Goal: Transaction & Acquisition: Purchase product/service

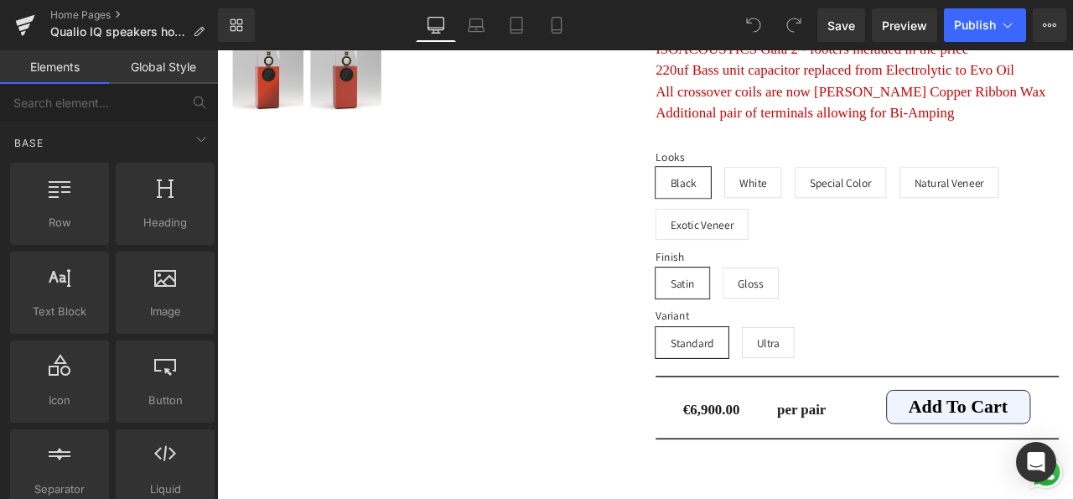
scroll to position [14473, 0]
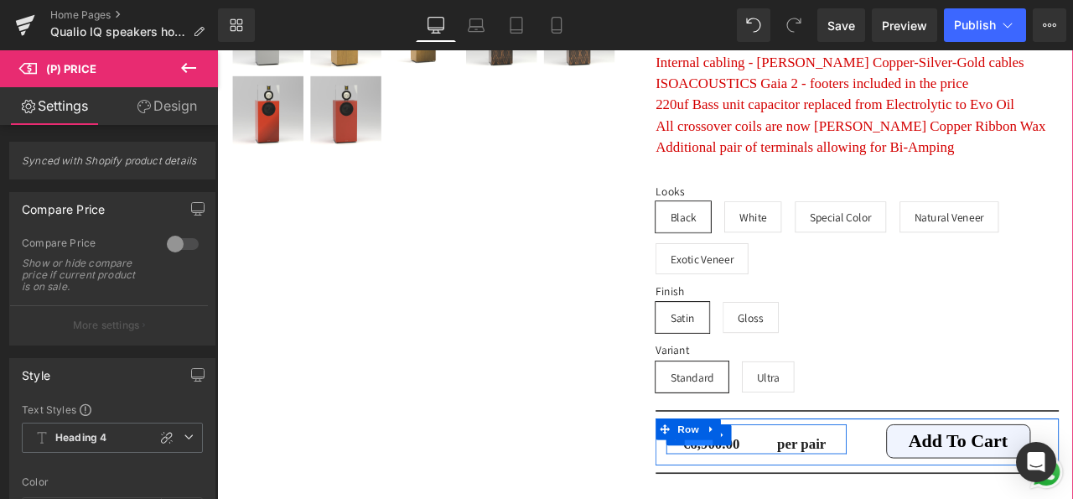
click at [778, 494] on span "Row" at bounding box center [788, 506] width 34 height 25
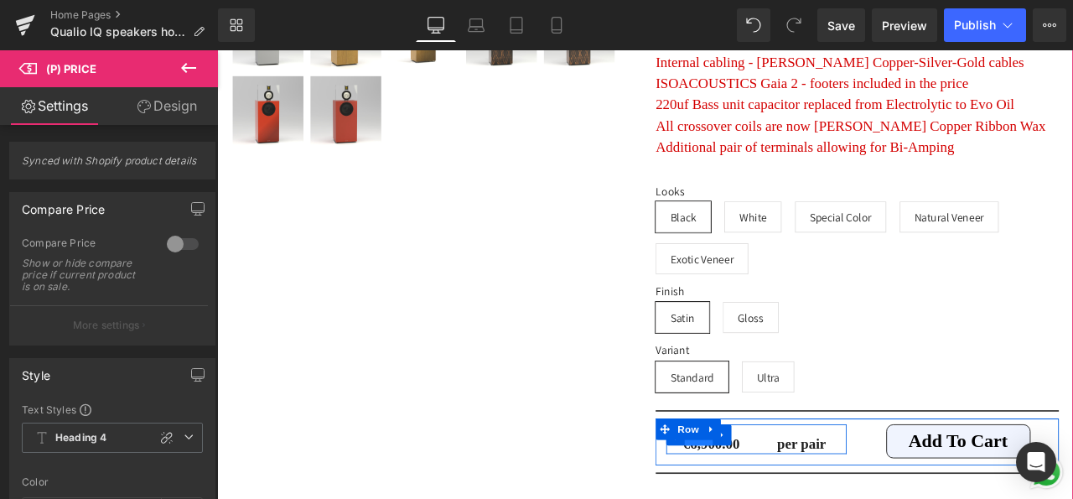
click at [774, 494] on span "Row" at bounding box center [788, 506] width 34 height 25
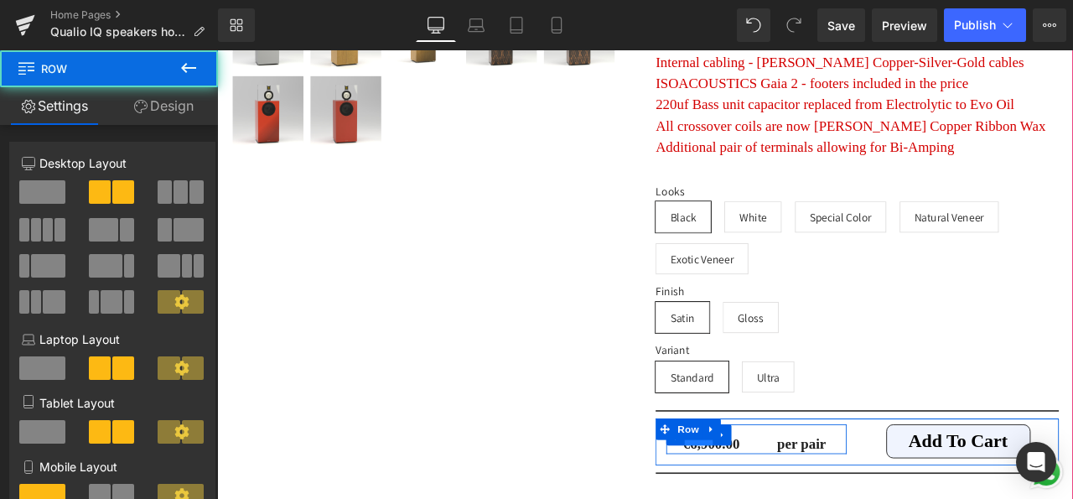
click at [774, 494] on span "Row" at bounding box center [788, 506] width 34 height 25
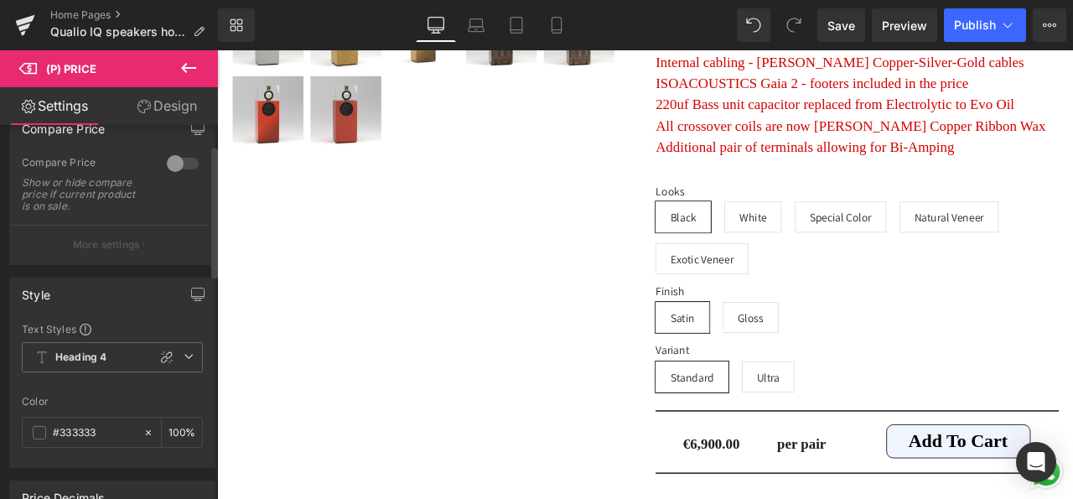
scroll to position [0, 0]
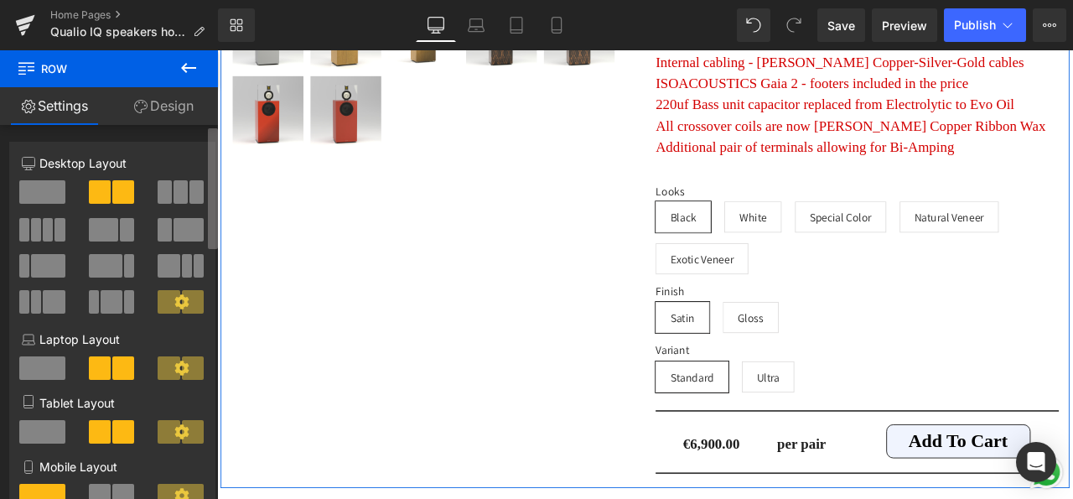
click at [212, 127] on div "6+6 6+6 12+12 Column Size Customizer 6+6 Desktop Layout Laptop Layout Tablet La…" at bounding box center [109, 315] width 218 height 381
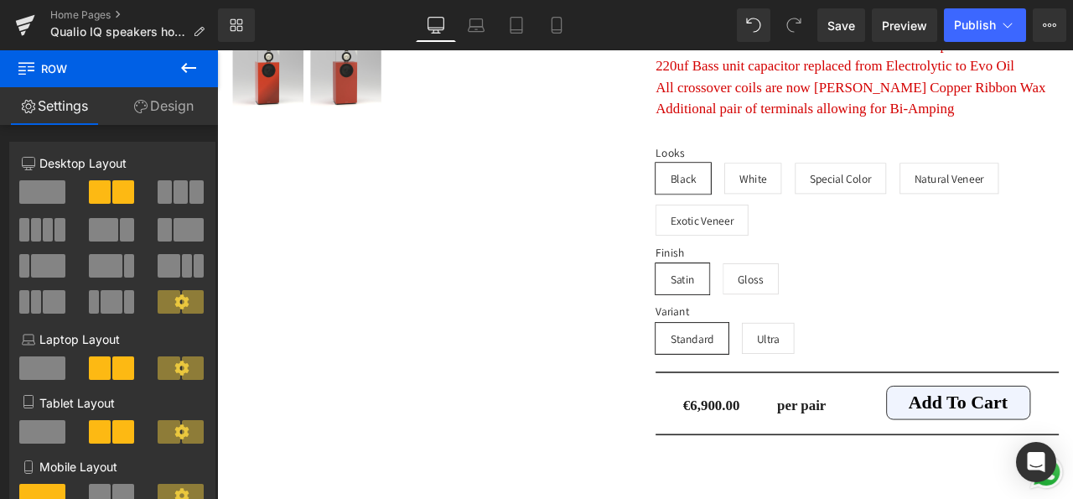
scroll to position [14560, 0]
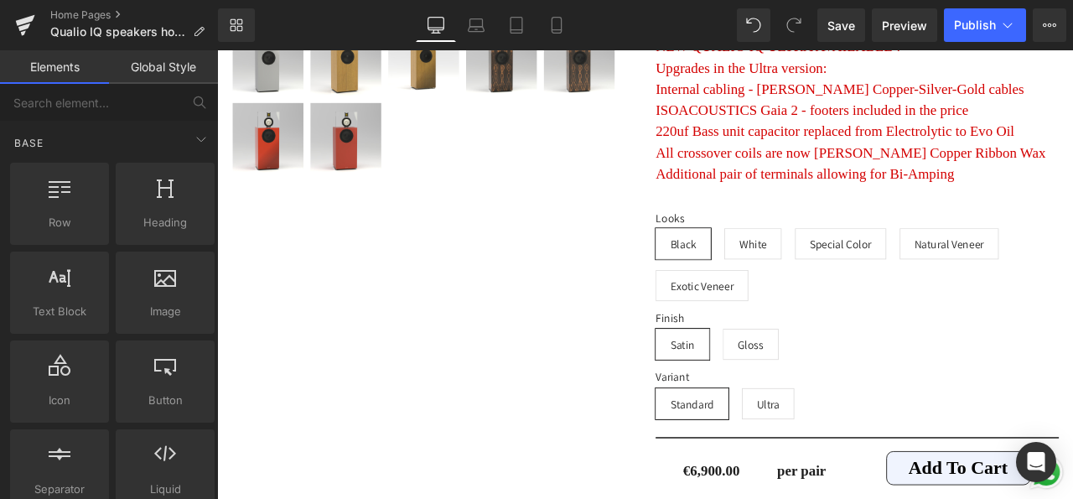
scroll to position [14463, 0]
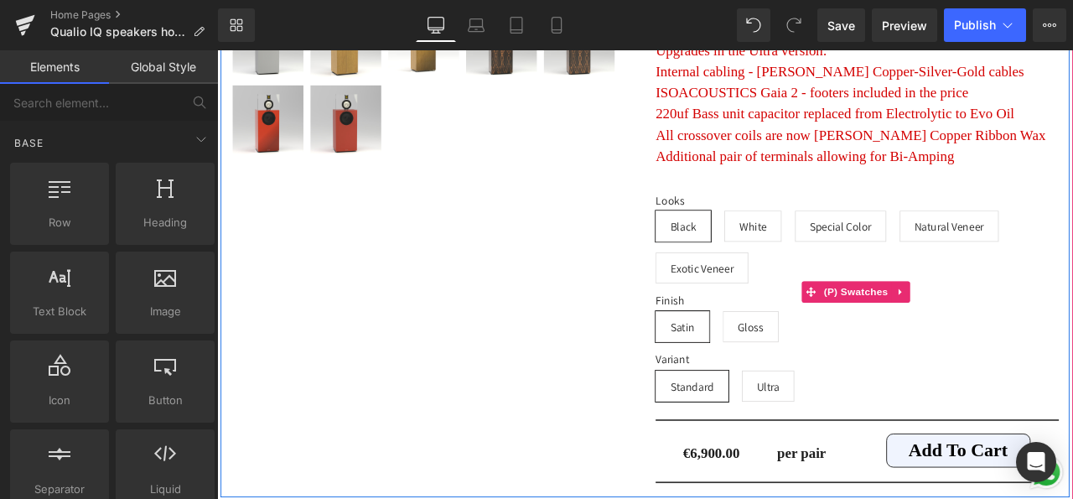
click at [830, 240] on span "White" at bounding box center [852, 258] width 68 height 37
click at [823, 359] on span "Gloss" at bounding box center [849, 377] width 66 height 37
click at [758, 241] on span "Black" at bounding box center [769, 258] width 30 height 35
click at [766, 360] on span "Satin" at bounding box center [768, 377] width 28 height 35
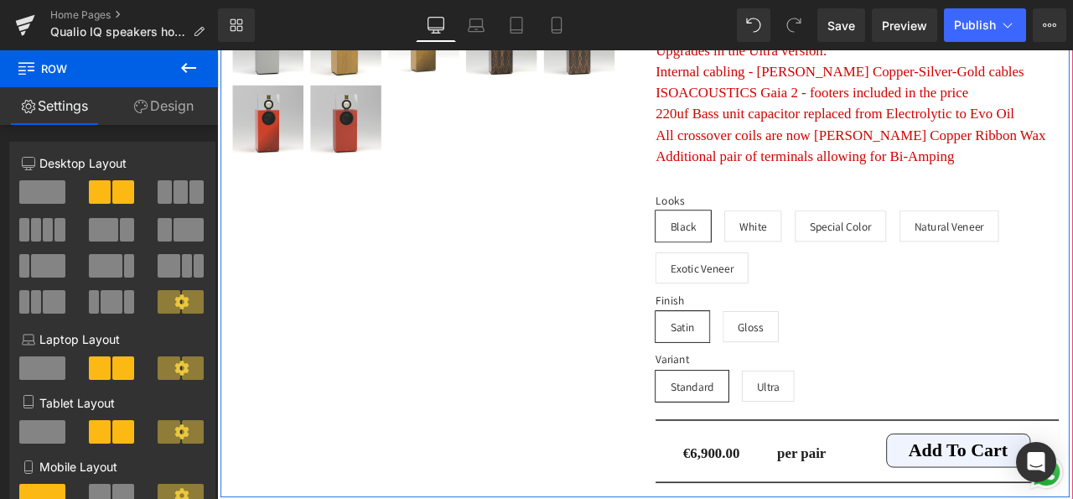
drag, startPoint x: 689, startPoint y: 417, endPoint x: 657, endPoint y: 421, distance: 32.1
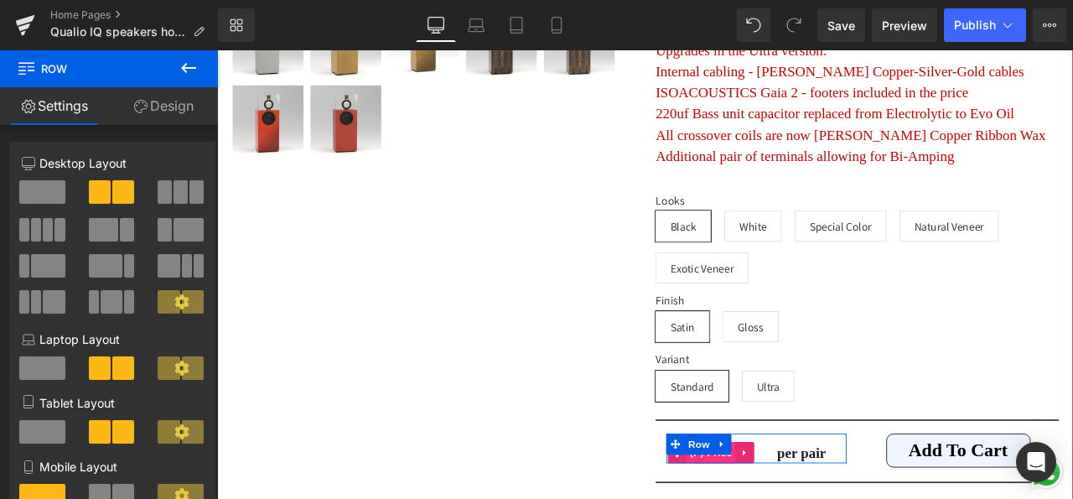
drag, startPoint x: 680, startPoint y: 453, endPoint x: 803, endPoint y: 459, distance: 123.4
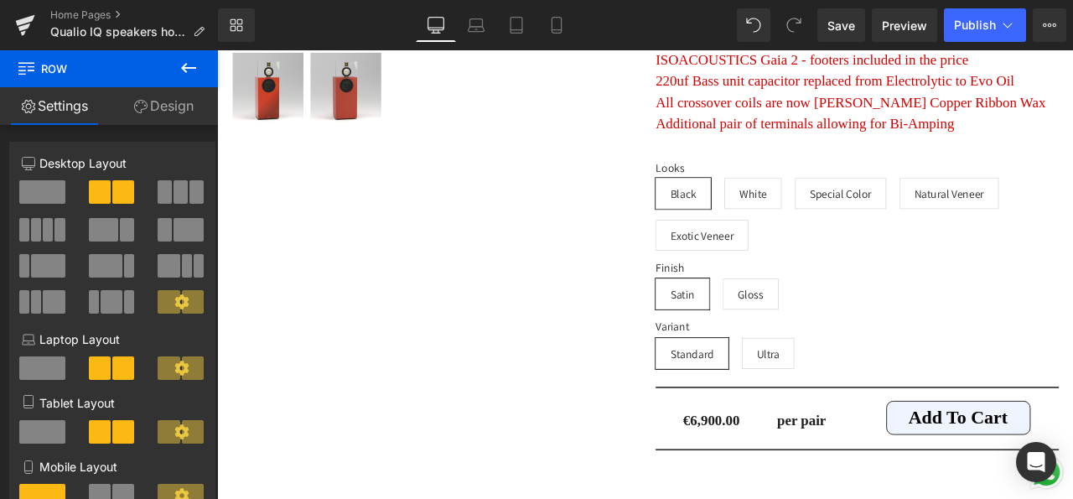
scroll to position [14460, 0]
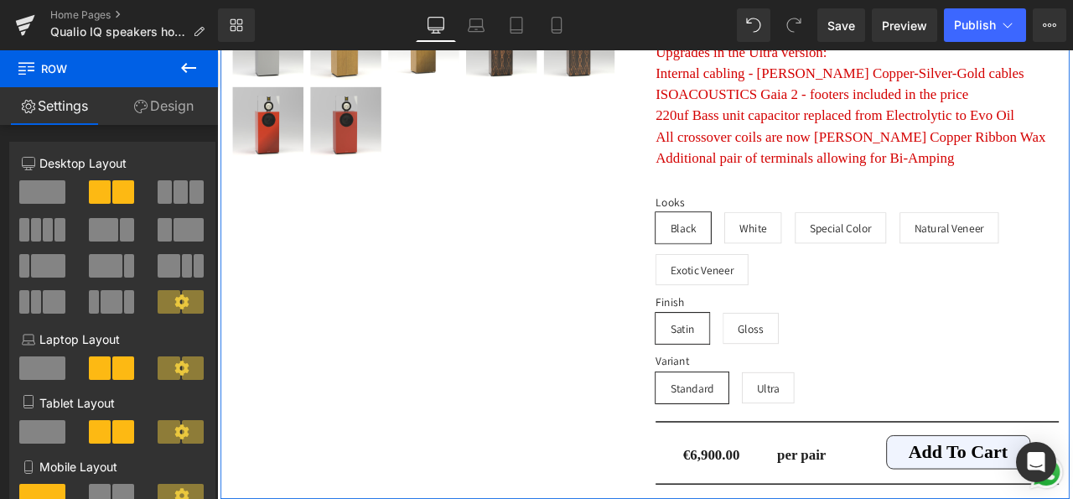
click at [171, 111] on link "Design" at bounding box center [163, 106] width 109 height 38
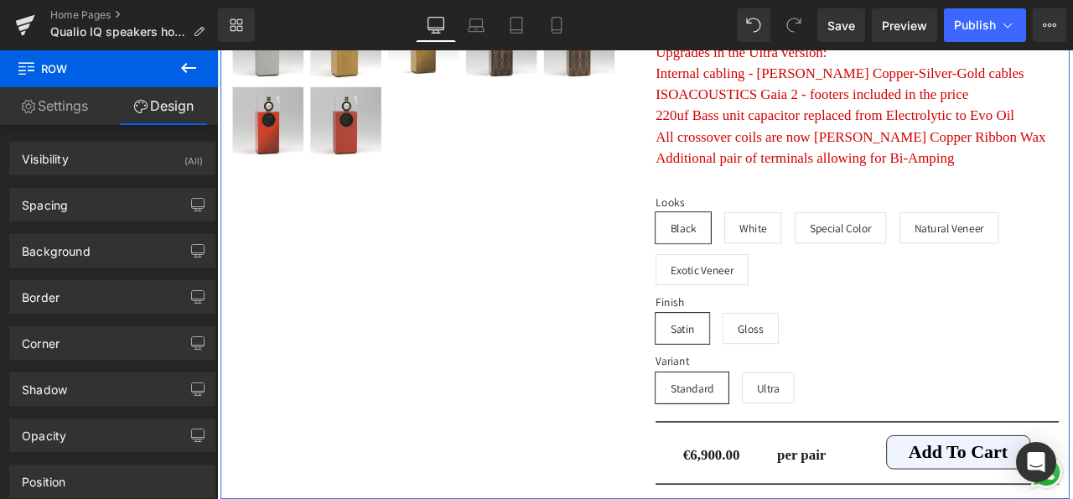
click at [45, 100] on link "Settings" at bounding box center [54, 106] width 109 height 38
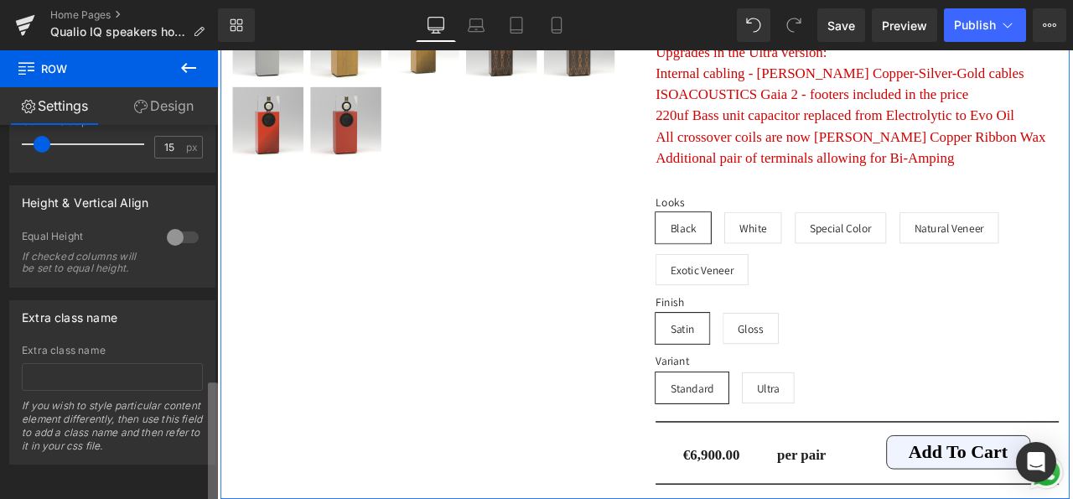
scroll to position [775, 0]
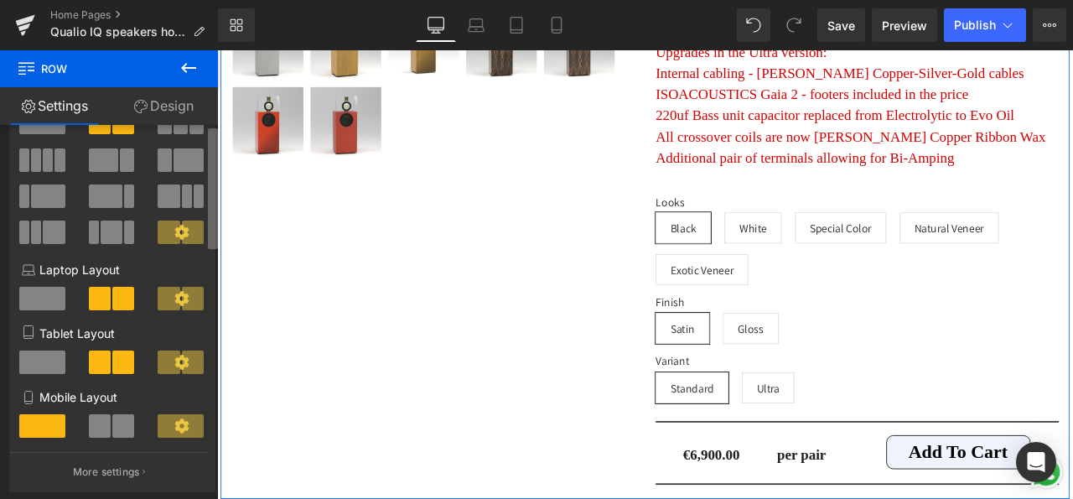
scroll to position [0, 0]
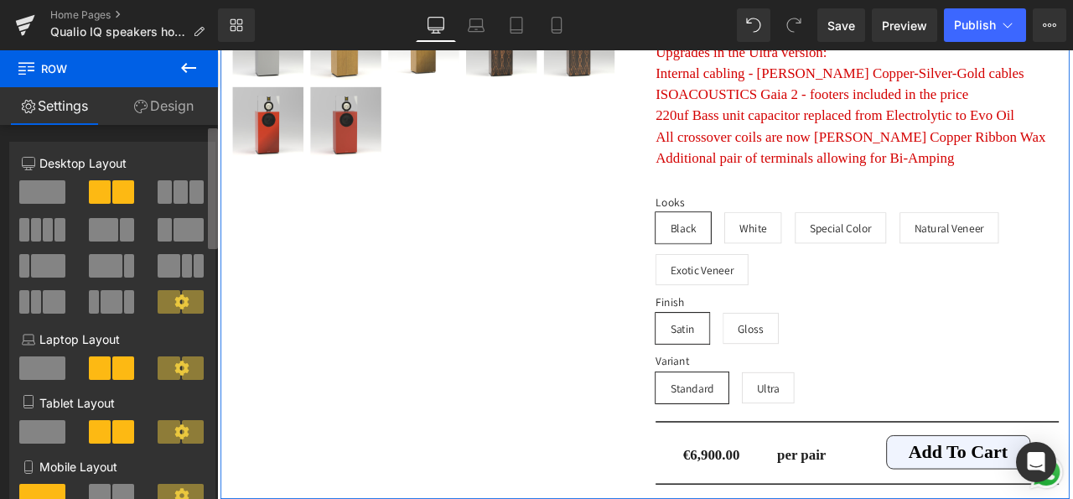
click at [216, 106] on div "Settings Design 6+6 6+6 12+12 Column Size Customizer 6+6 Desktop Layout Laptop …" at bounding box center [109, 315] width 218 height 457
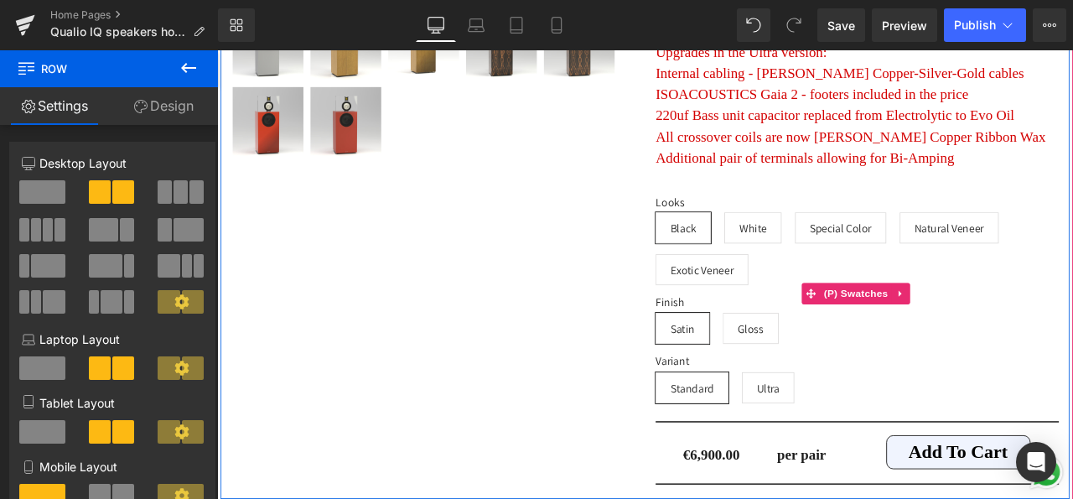
click at [780, 292] on span "Exotic Veneer" at bounding box center [791, 309] width 75 height 35
click at [865, 432] on span "Ultra" at bounding box center [870, 449] width 27 height 35
click at [838, 362] on span "Gloss" at bounding box center [849, 379] width 31 height 35
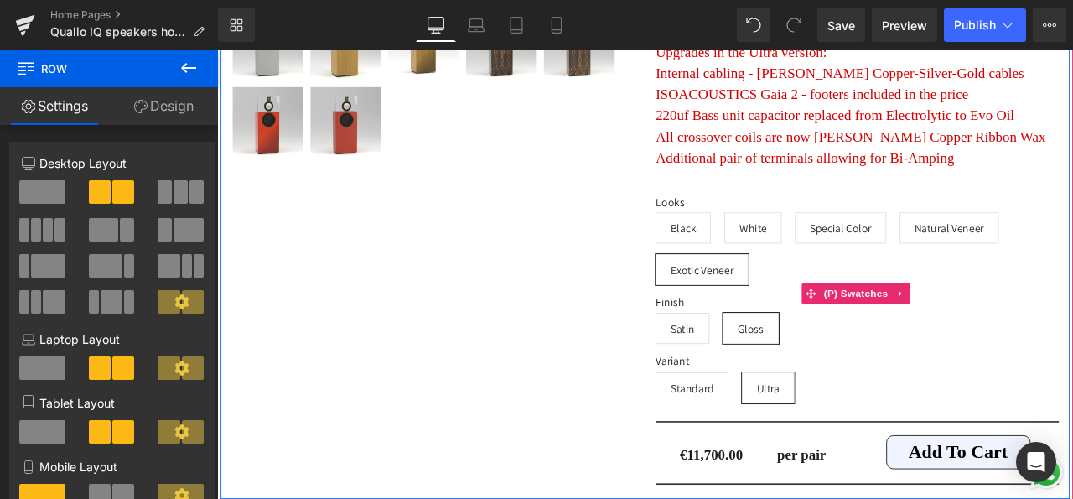
click at [764, 243] on span "Black" at bounding box center [769, 260] width 30 height 35
click at [756, 362] on span "Satin" at bounding box center [768, 379] width 28 height 35
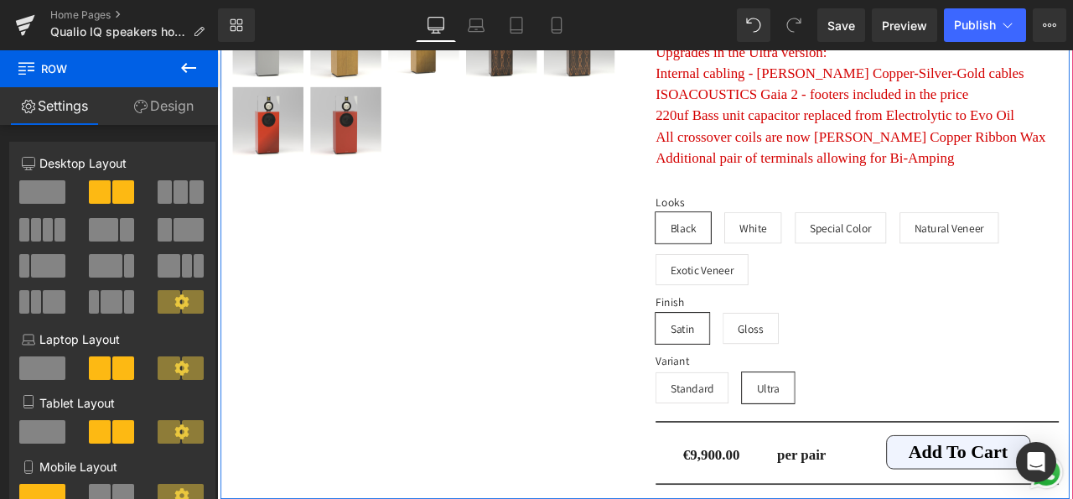
click at [146, 110] on link "Design" at bounding box center [163, 106] width 109 height 38
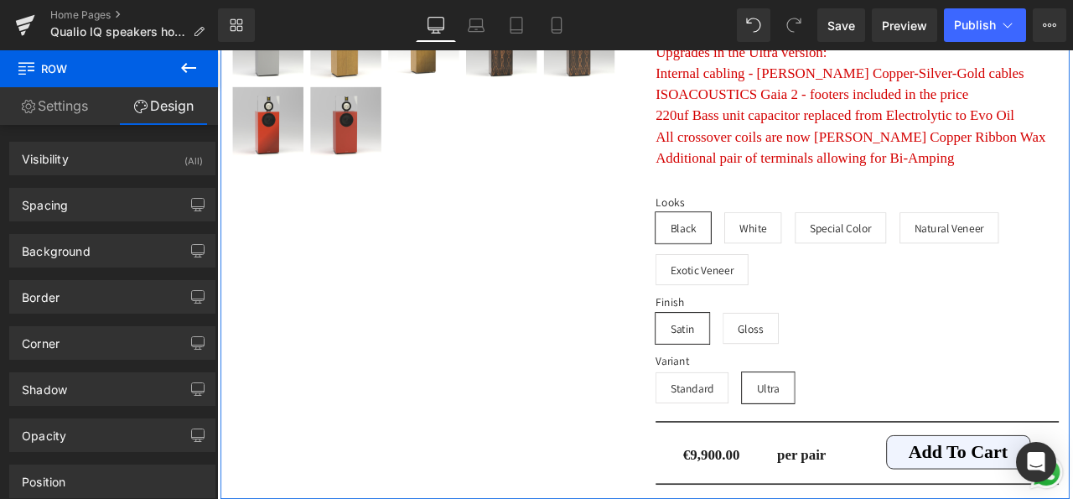
click at [56, 103] on link "Settings" at bounding box center [54, 106] width 109 height 38
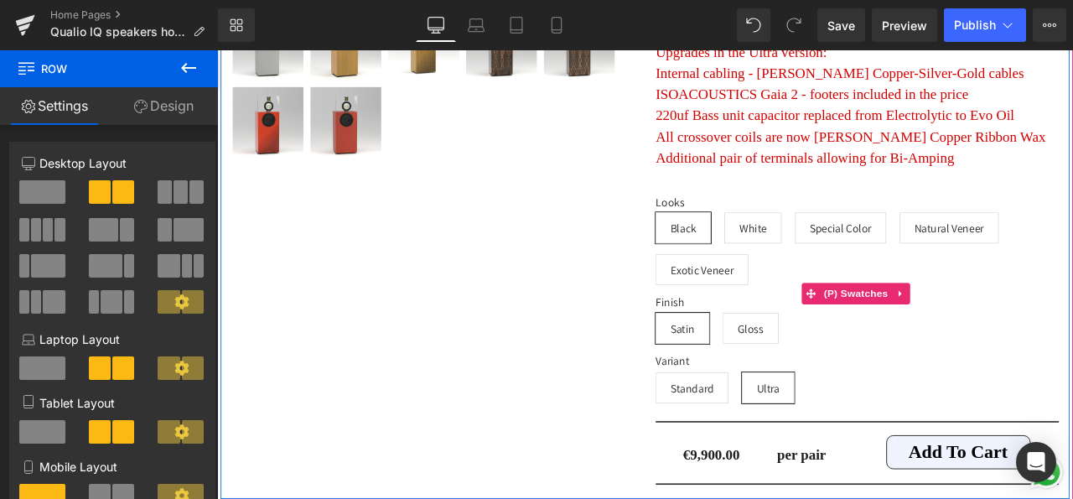
click at [738, 242] on span "Black" at bounding box center [769, 260] width 65 height 37
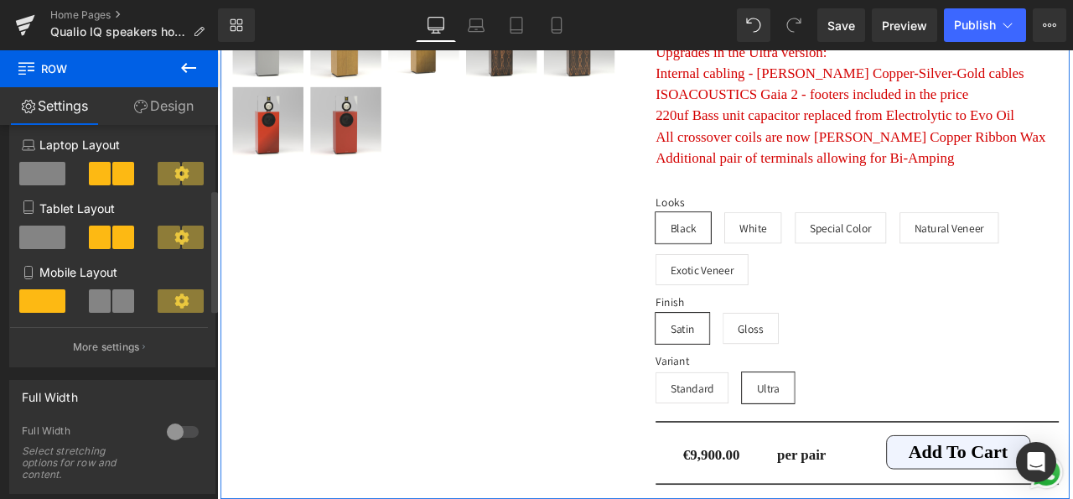
scroll to position [213, 0]
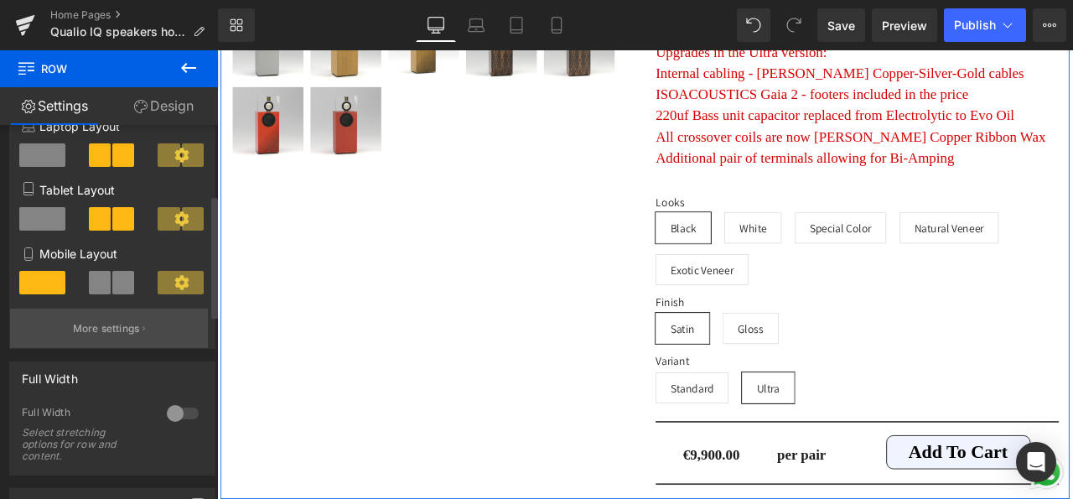
click at [91, 338] on button "More settings" at bounding box center [109, 327] width 198 height 39
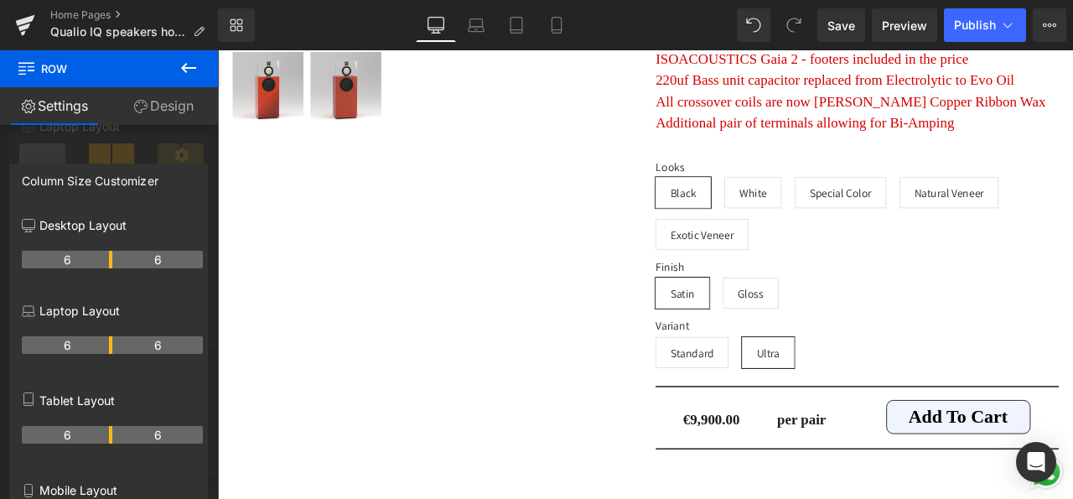
scroll to position [14481, 0]
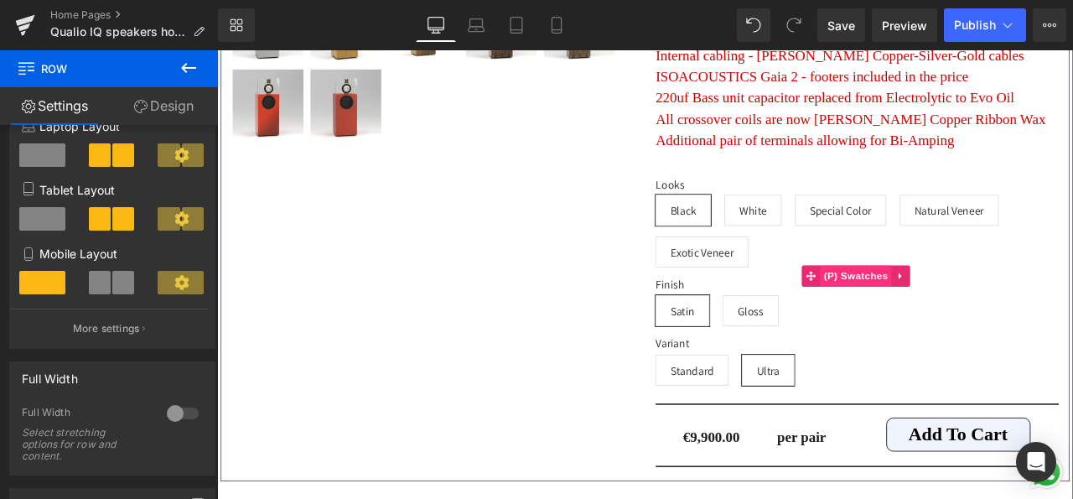
click at [966, 305] on link "(P) Swatches" at bounding box center [963, 317] width 106 height 25
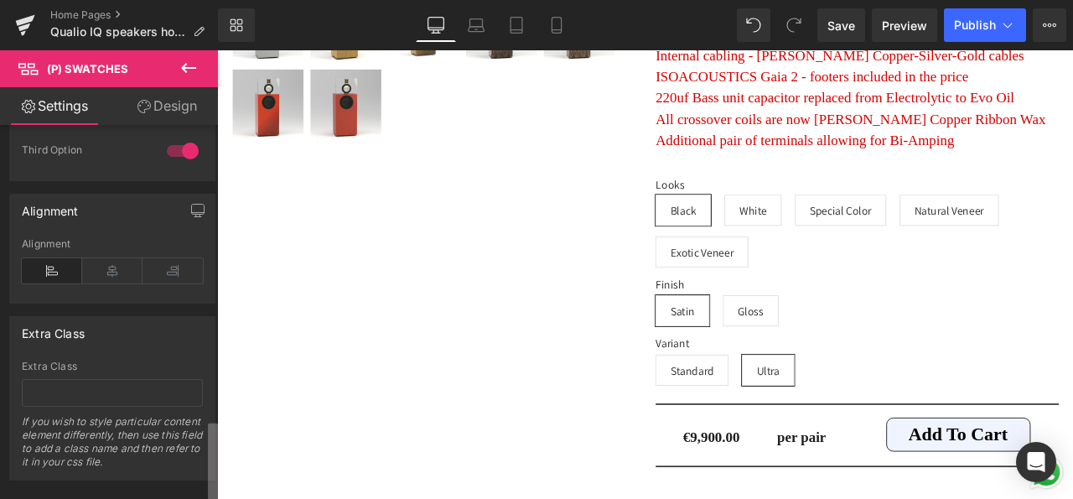
scroll to position [1438, 0]
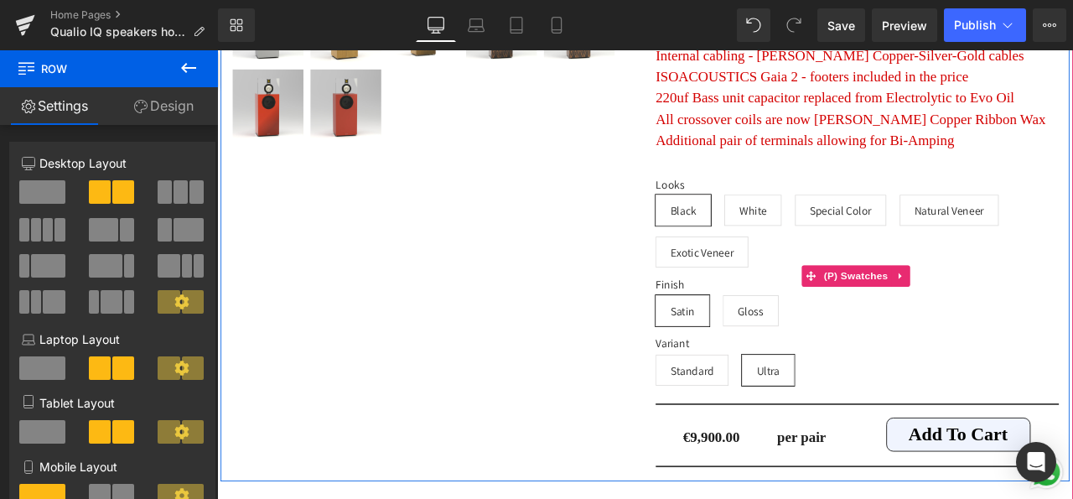
click at [774, 412] on span "Standard" at bounding box center [779, 429] width 51 height 35
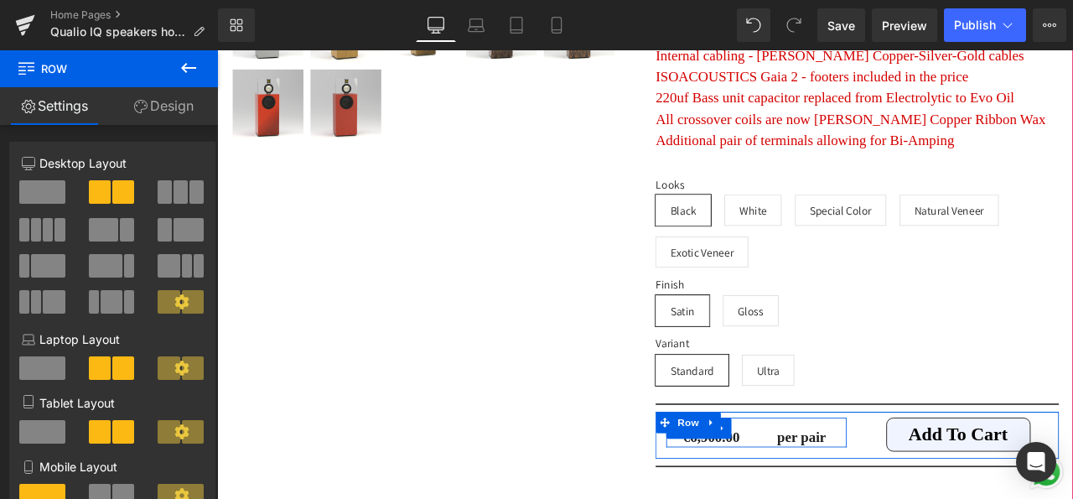
click at [944, 488] on div "per pair Heading" at bounding box center [910, 504] width 107 height 33
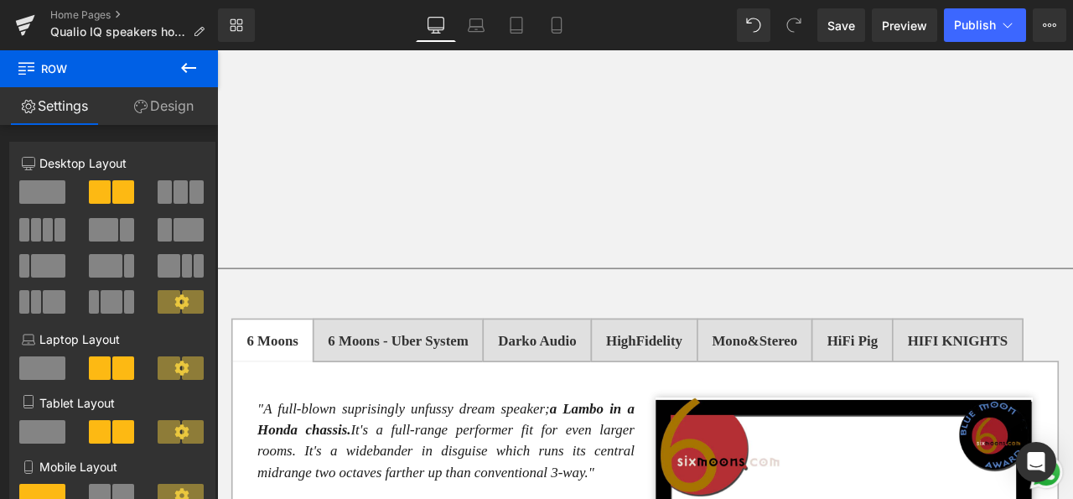
scroll to position [4404, 0]
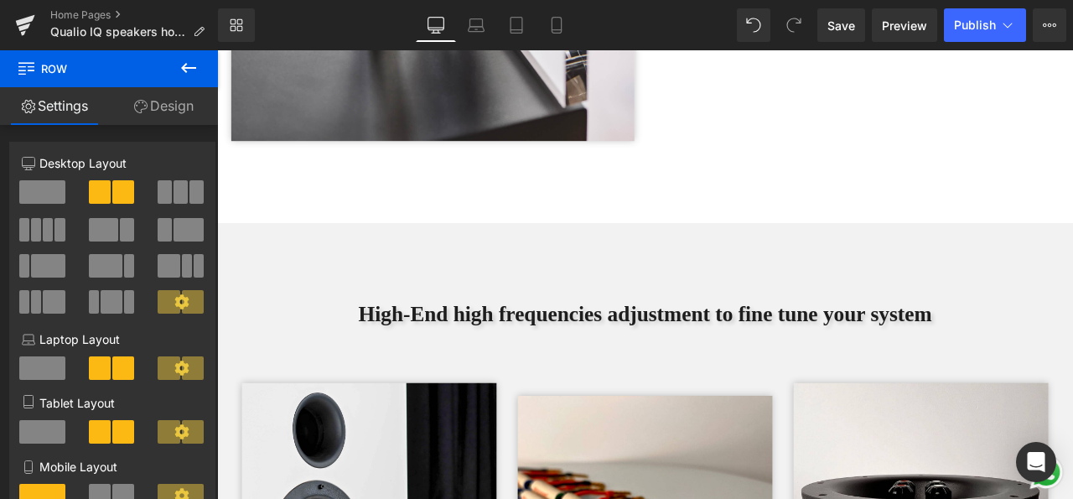
click at [190, 63] on icon at bounding box center [189, 68] width 20 height 20
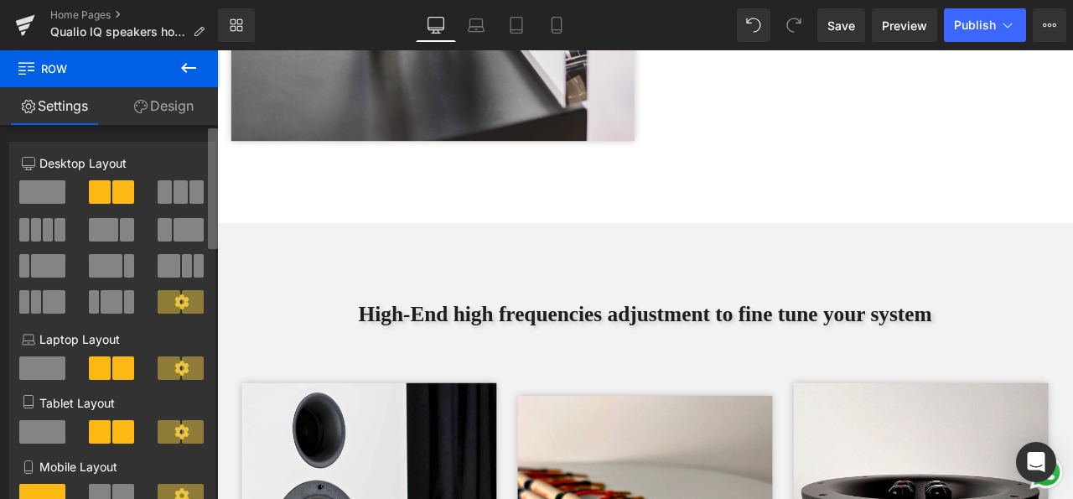
click at [217, 49] on div "(P) Swatches You are previewing how the will restyle your page. You can not edi…" at bounding box center [536, 263] width 1073 height 527
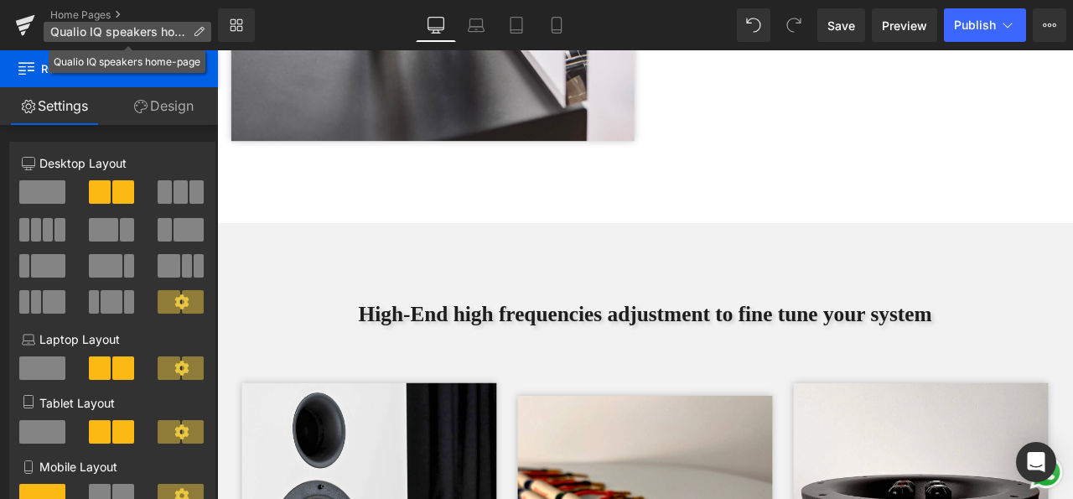
click at [96, 29] on span "Qualio IQ speakers home-page" at bounding box center [118, 31] width 136 height 13
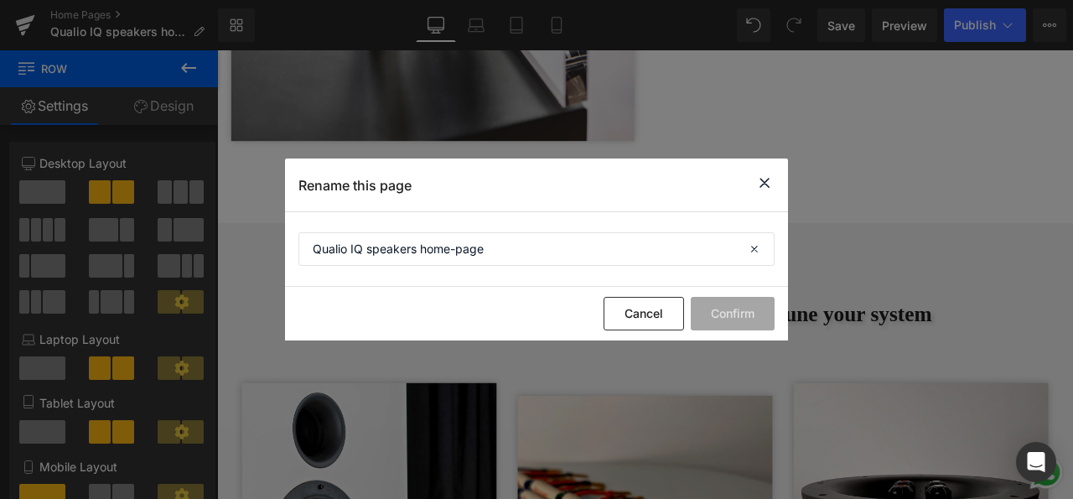
click at [774, 187] on div "Rename this page" at bounding box center [536, 184] width 503 height 53
click at [649, 322] on button "Cancel" at bounding box center [643, 314] width 80 height 34
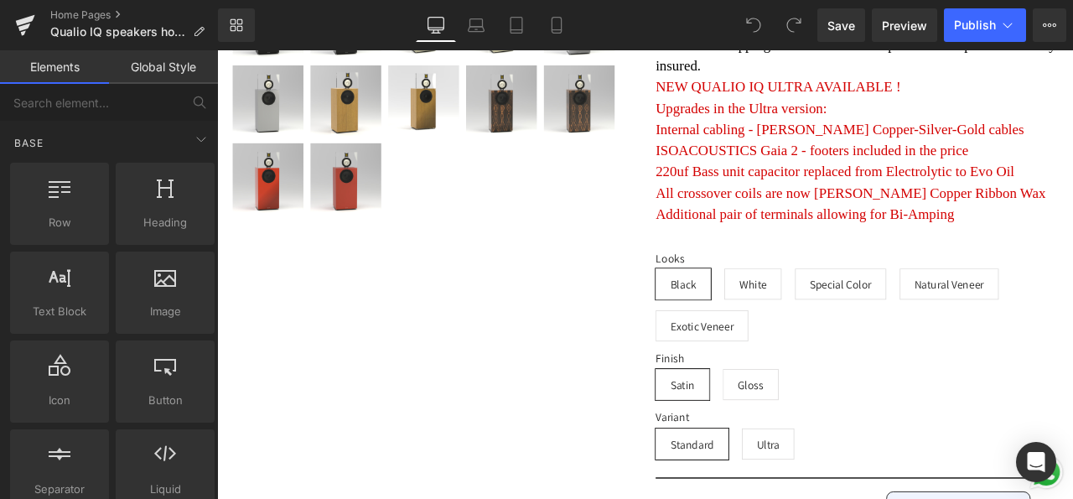
scroll to position [14496, 0]
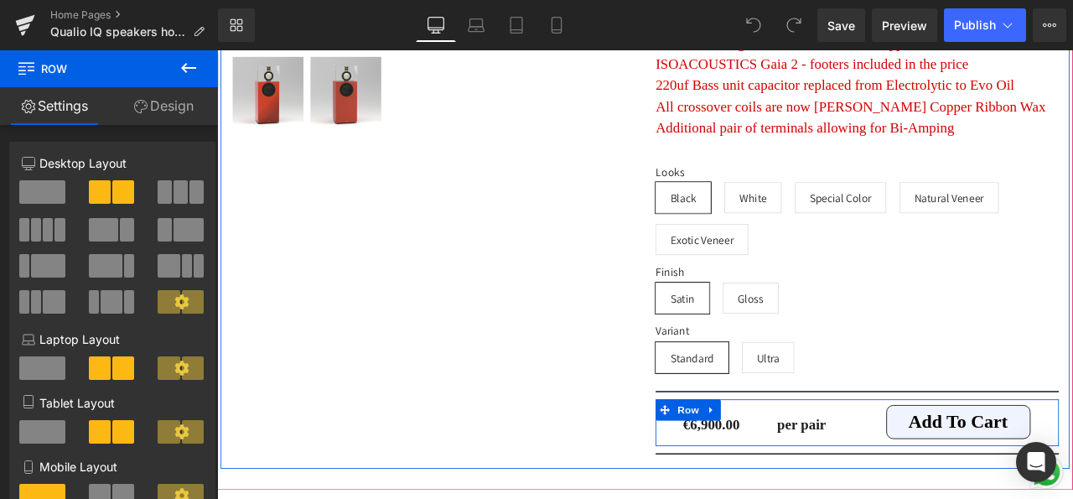
drag, startPoint x: 657, startPoint y: 417, endPoint x: 848, endPoint y: 433, distance: 191.7
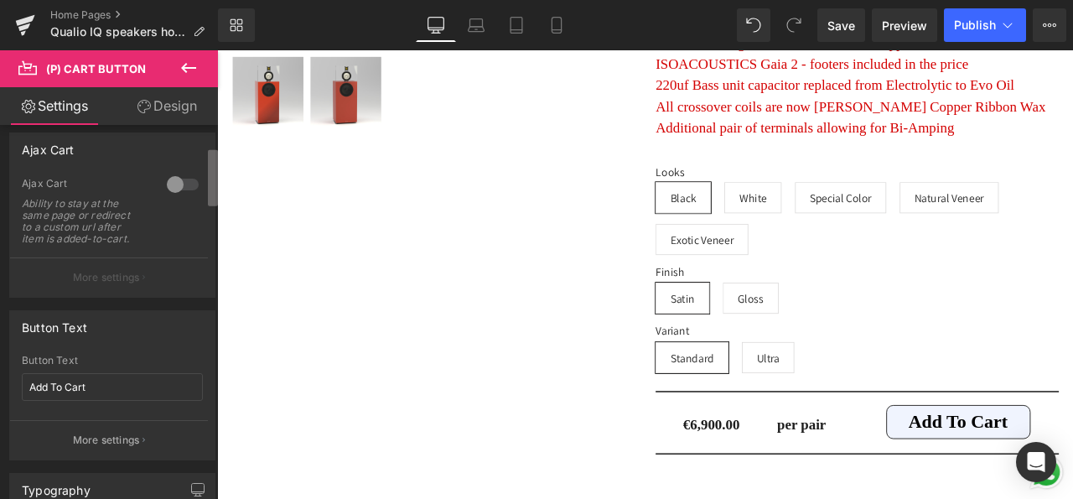
scroll to position [148, 0]
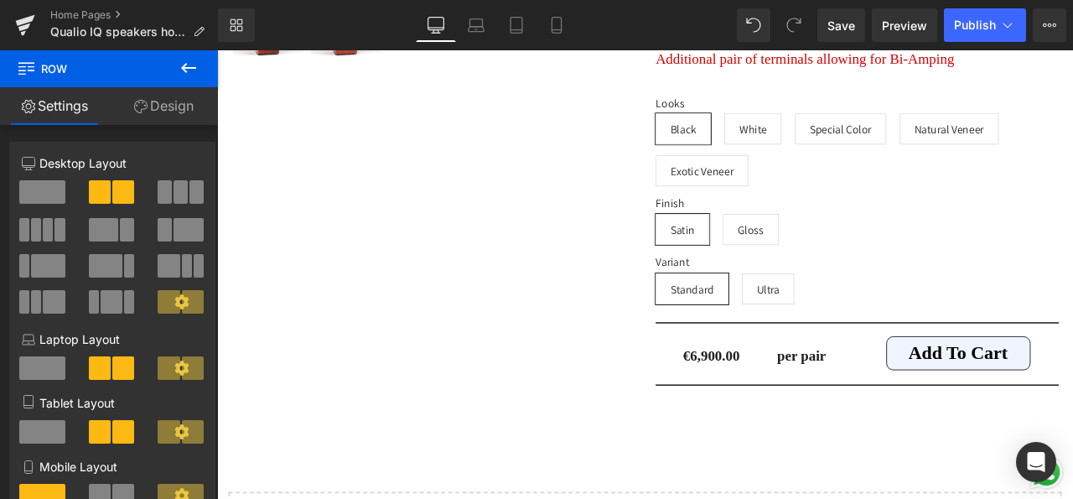
scroll to position [14537, 0]
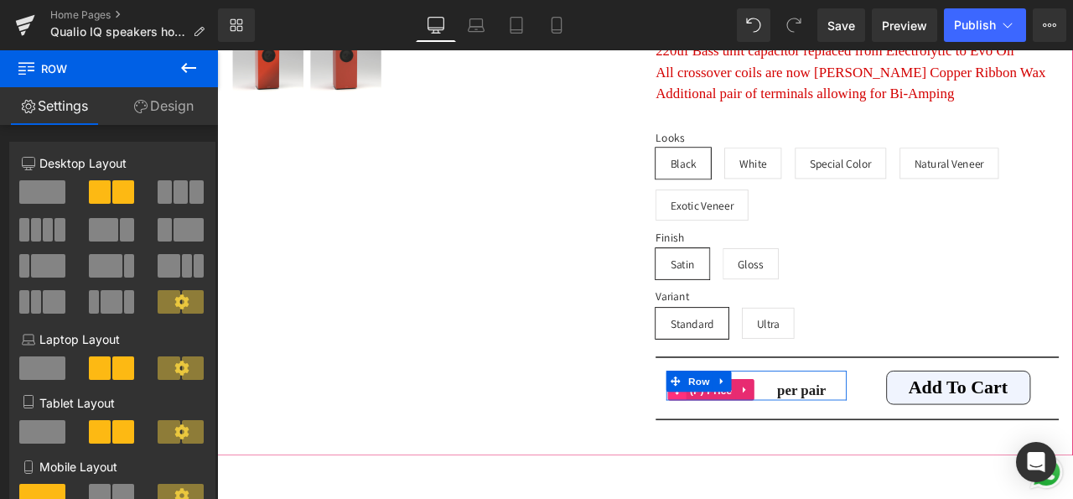
click at [797, 441] on span "(P) Price" at bounding box center [803, 453] width 59 height 25
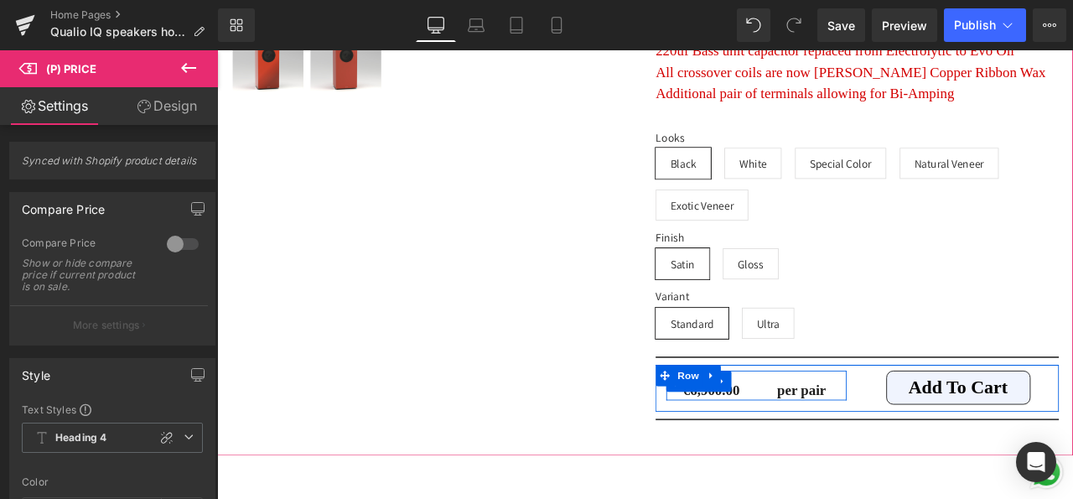
click at [751, 432] on div "€6,900.00 (P) Price" at bounding box center [802, 448] width 107 height 33
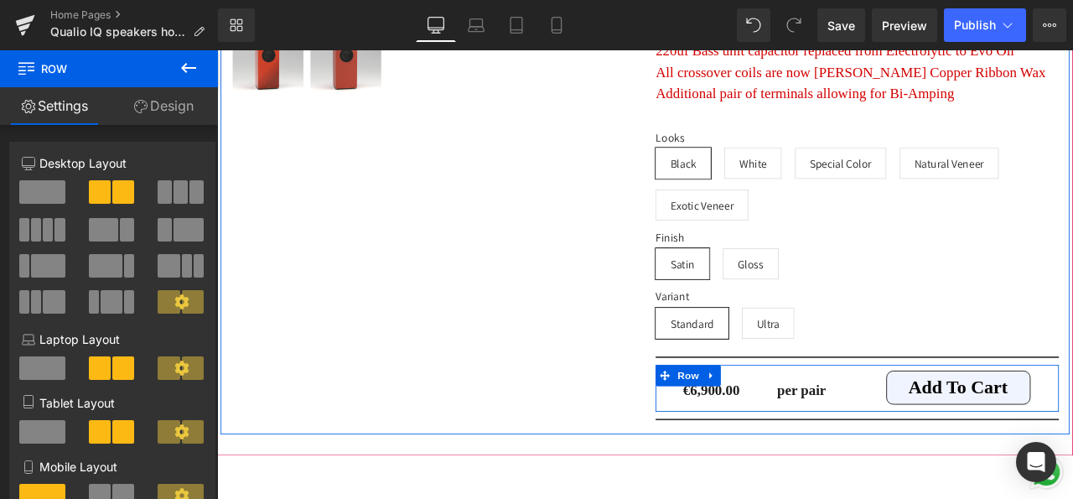
click at [741, 423] on div "€6,900.00 (P) Price per pair Heading Row Add To Cart (P) Cart Button Row" at bounding box center [976, 450] width 478 height 55
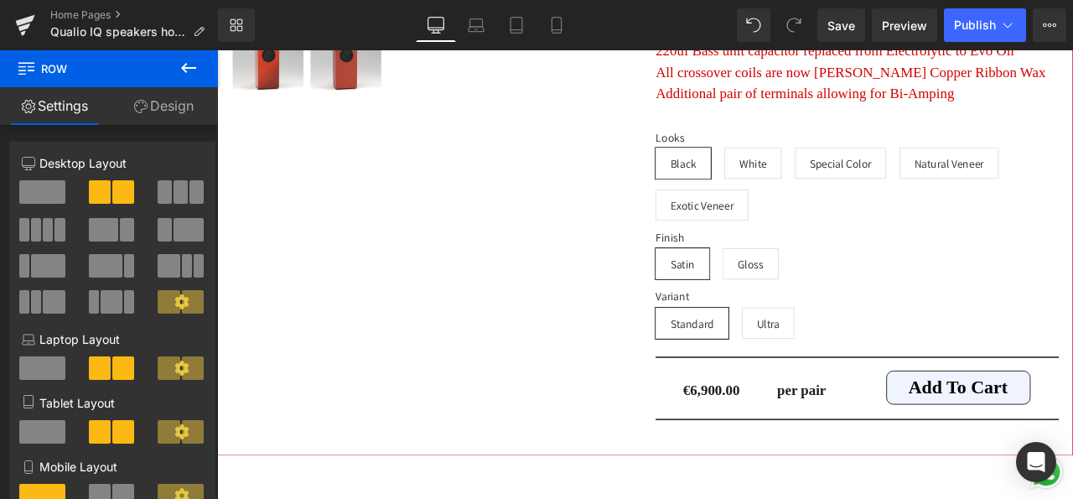
drag, startPoint x: 686, startPoint y: 354, endPoint x: 726, endPoint y: 388, distance: 52.3
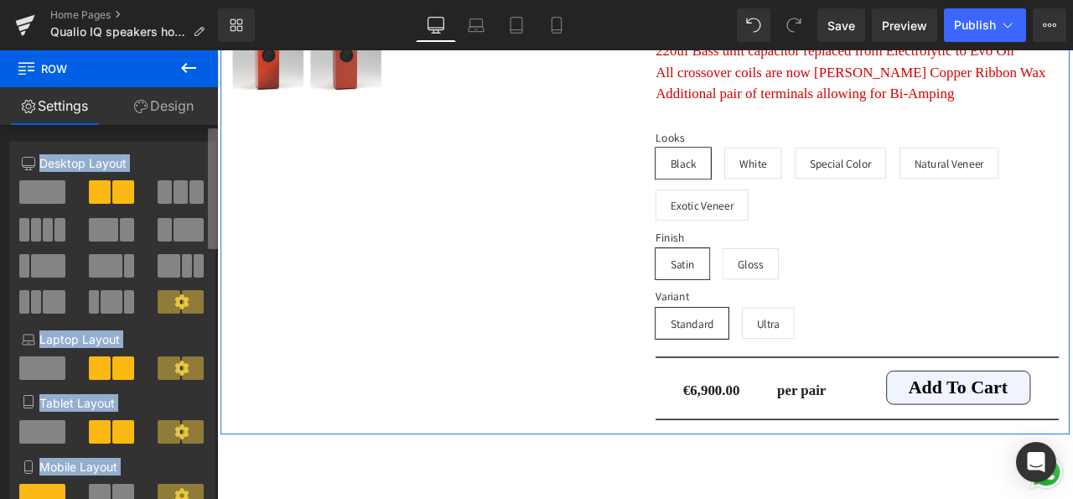
drag, startPoint x: 210, startPoint y: 160, endPoint x: 212, endPoint y: 169, distance: 9.4
click at [212, 170] on div "6+6 6+6 12+12 Column Size Customizer 6+6 Desktop Layout Laptop Layout Tablet La…" at bounding box center [112, 315] width 225 height 381
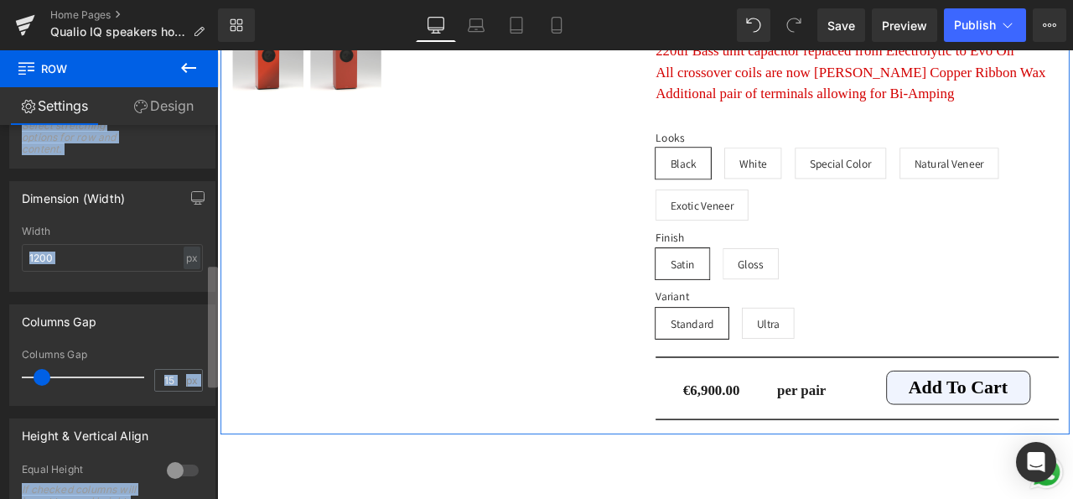
scroll to position [422, 0]
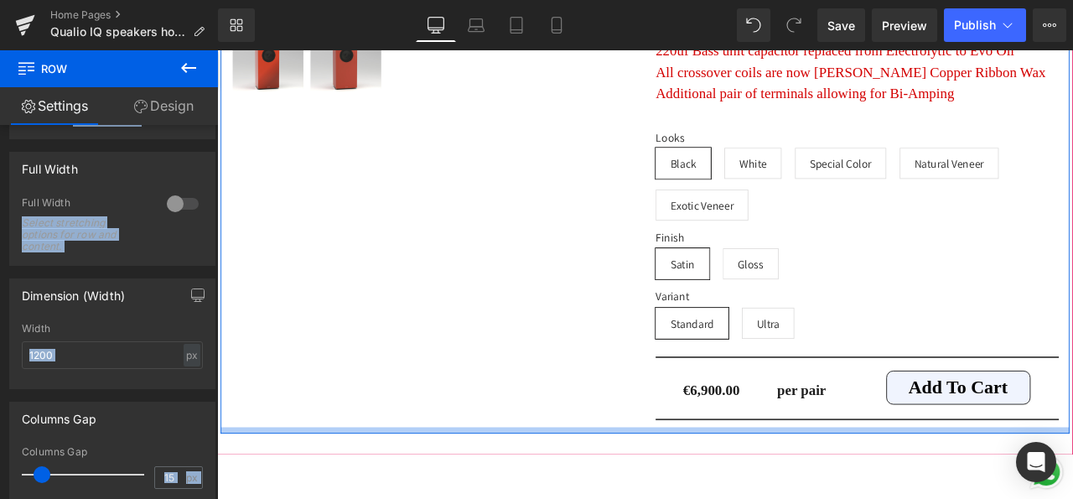
click at [619, 497] on div at bounding box center [724, 501] width 1006 height 8
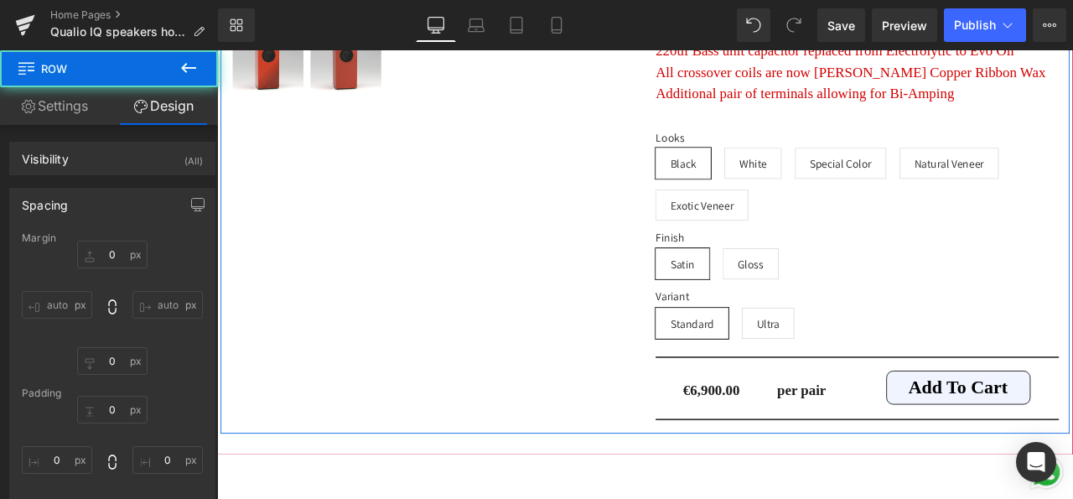
type input "0"
type input "81"
type input "0"
type input "9"
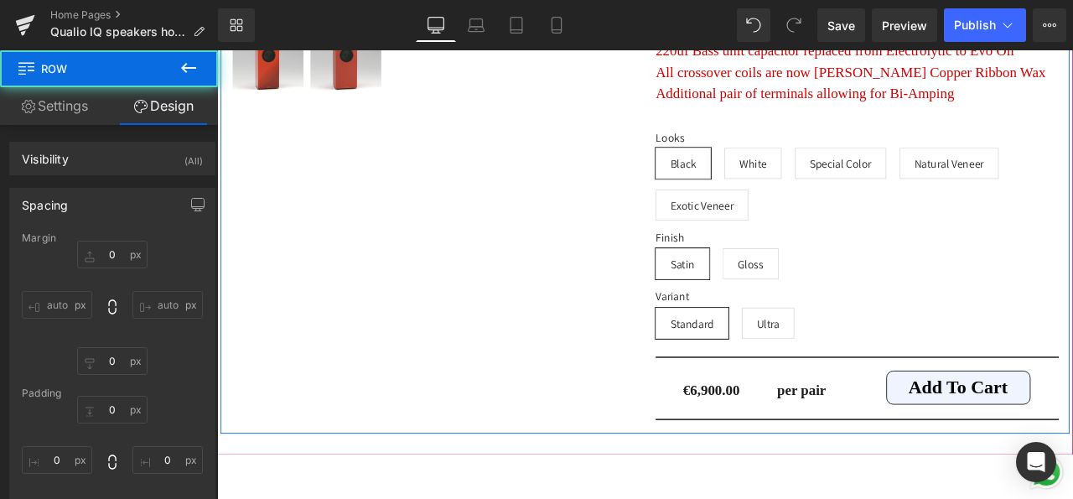
type input "0"
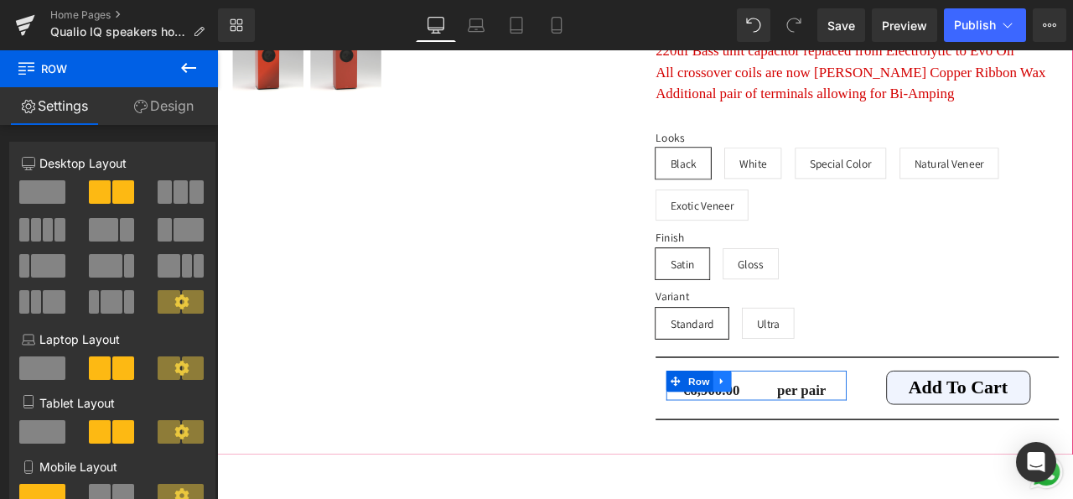
click at [805, 430] on link at bounding box center [816, 442] width 22 height 25
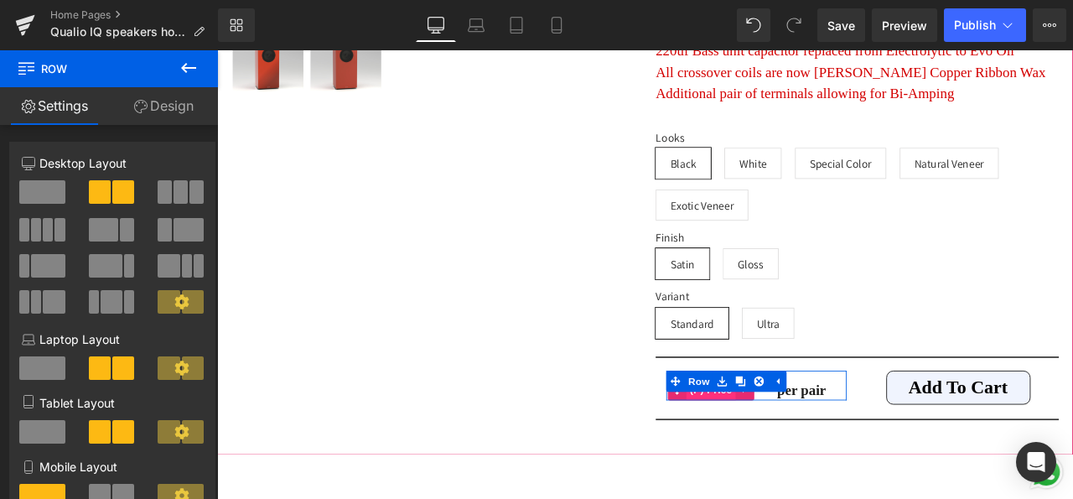
click at [791, 440] on span "(P) Price" at bounding box center [803, 452] width 59 height 25
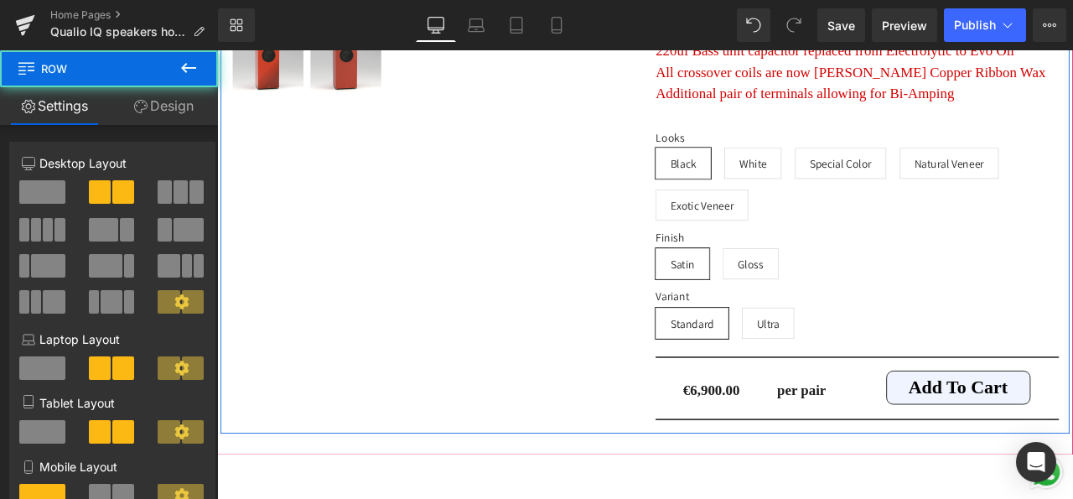
click at [798, 432] on span "Row" at bounding box center [794, 442] width 27 height 20
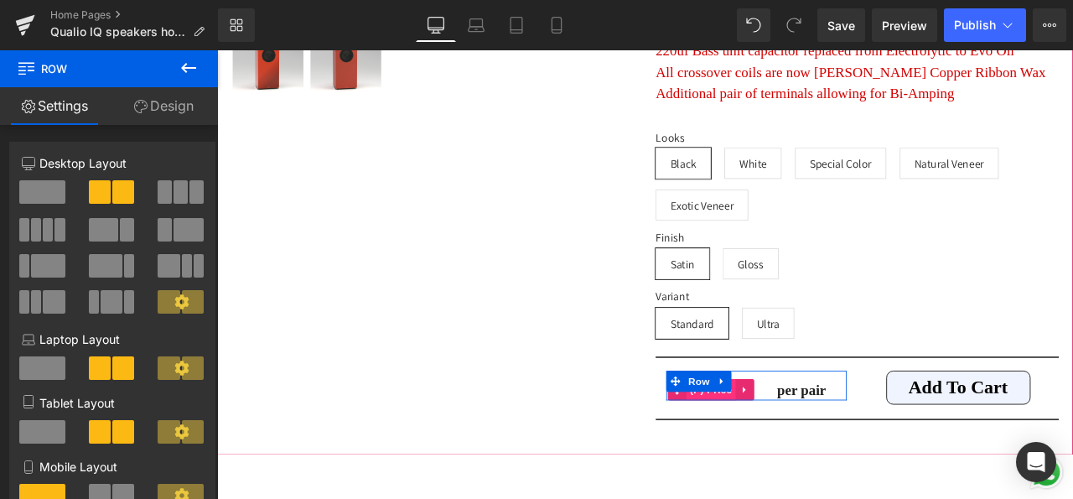
click at [793, 440] on link "(P) Price" at bounding box center [792, 452] width 80 height 25
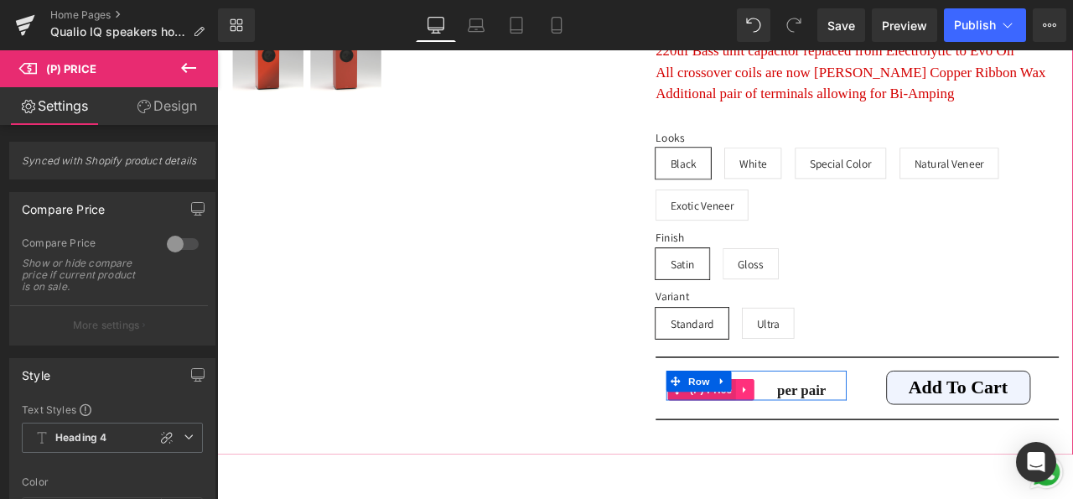
click at [836, 446] on icon at bounding box center [842, 452] width 12 height 13
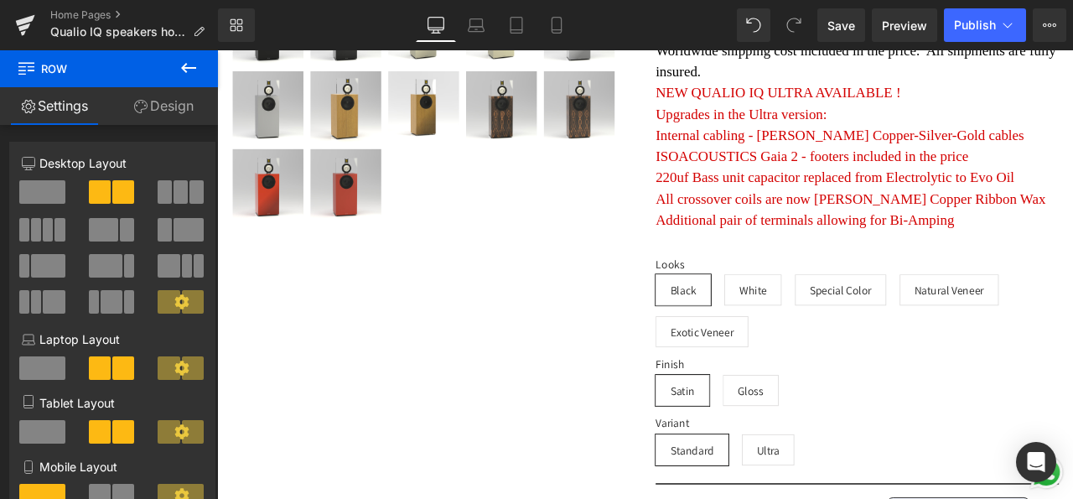
scroll to position [14448, 0]
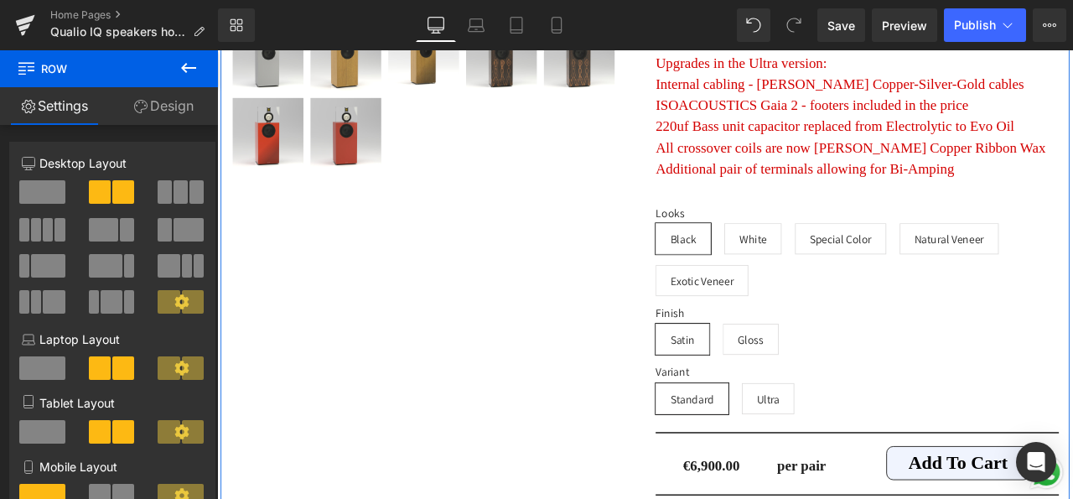
click at [163, 111] on link "Design" at bounding box center [163, 106] width 109 height 38
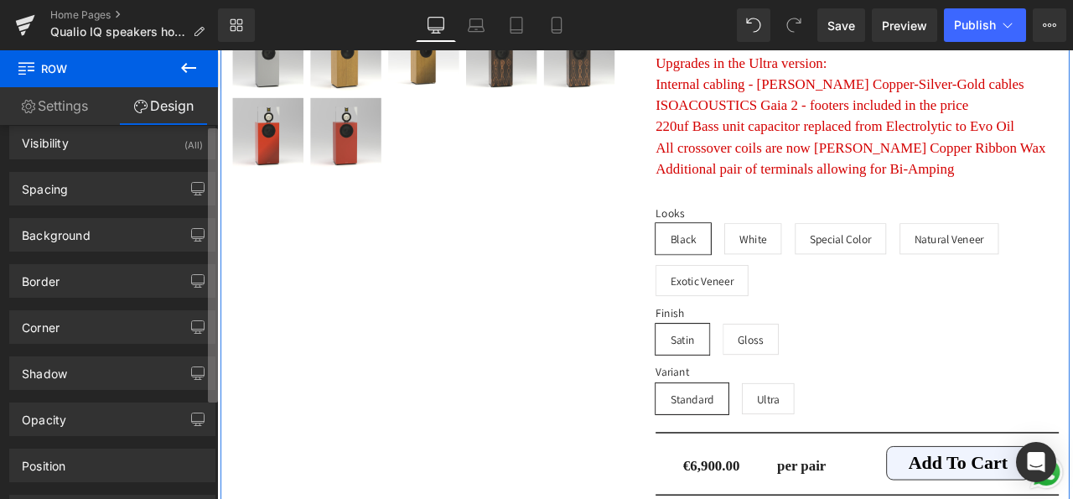
scroll to position [0, 0]
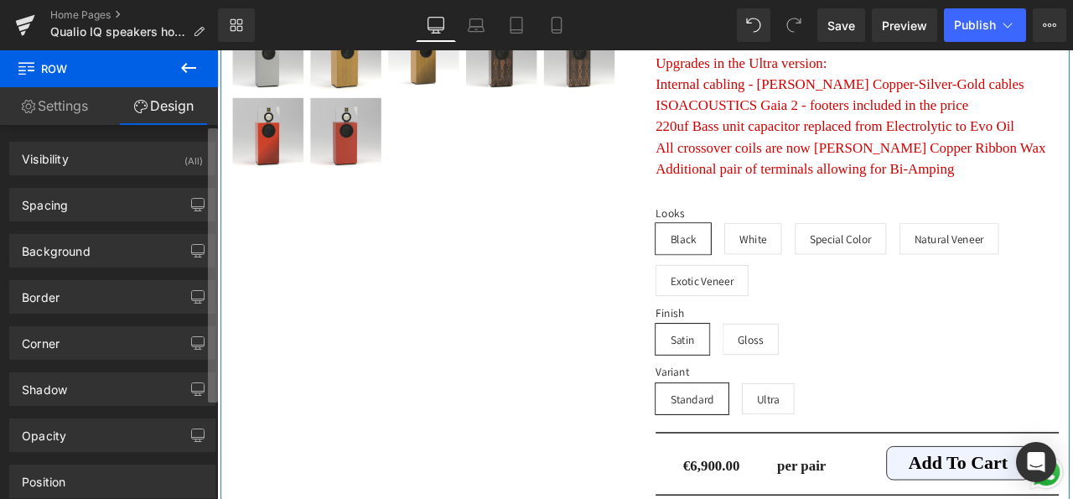
click at [214, 121] on div "Settings Design 6+6 6+6 12+12 Column Size Customizer 6+6 Desktop Layout Laptop …" at bounding box center [109, 315] width 218 height 457
click at [73, 105] on link "Settings" at bounding box center [54, 106] width 109 height 38
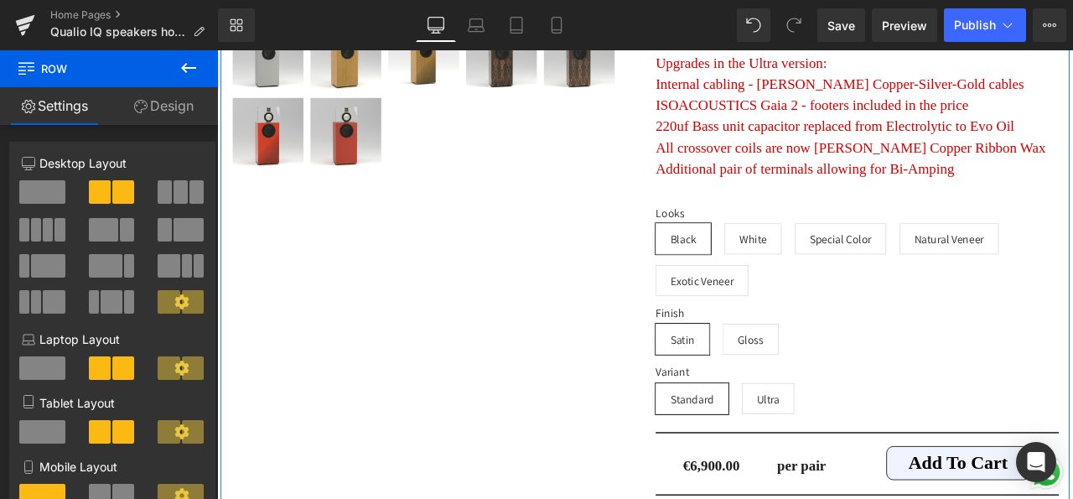
click at [180, 117] on link "Design" at bounding box center [163, 106] width 109 height 38
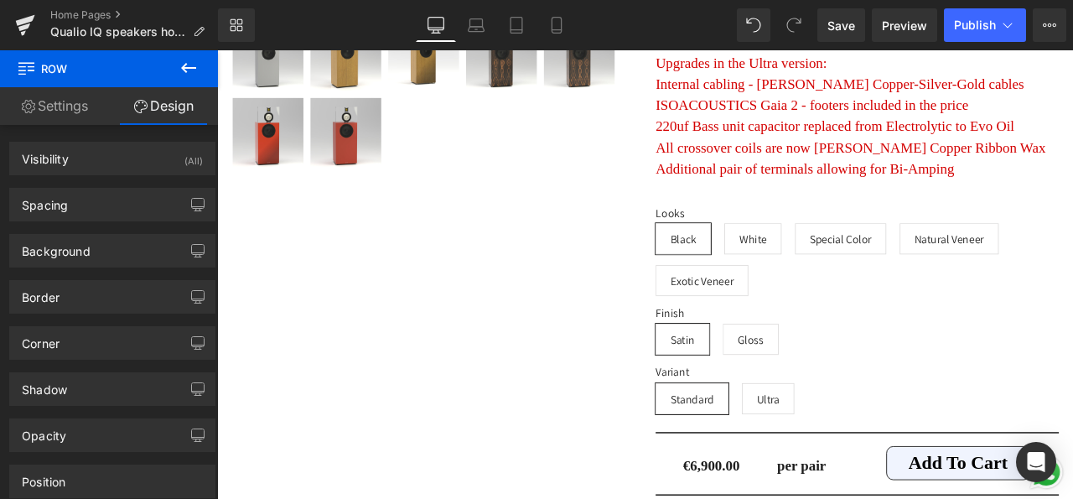
click at [193, 65] on icon at bounding box center [189, 68] width 20 height 20
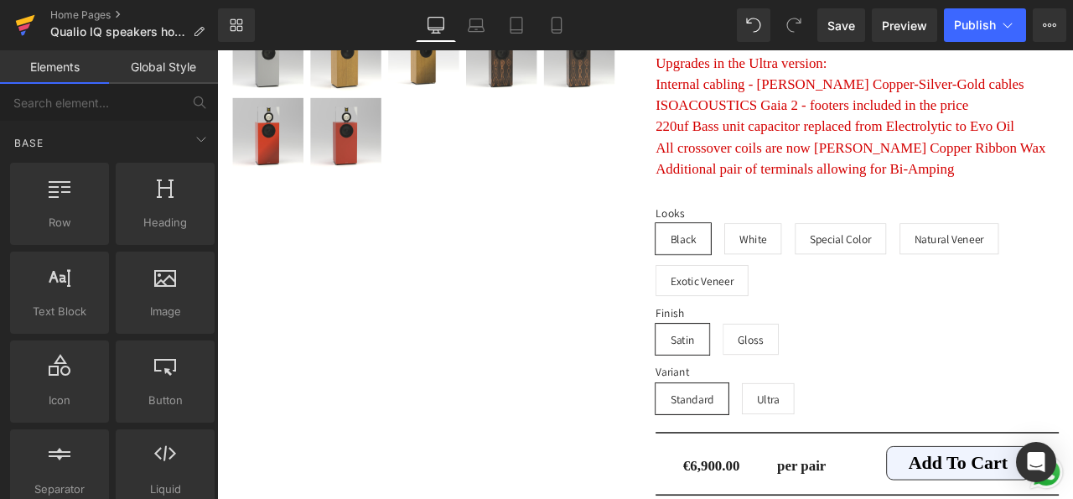
click at [18, 26] on icon at bounding box center [25, 20] width 19 height 11
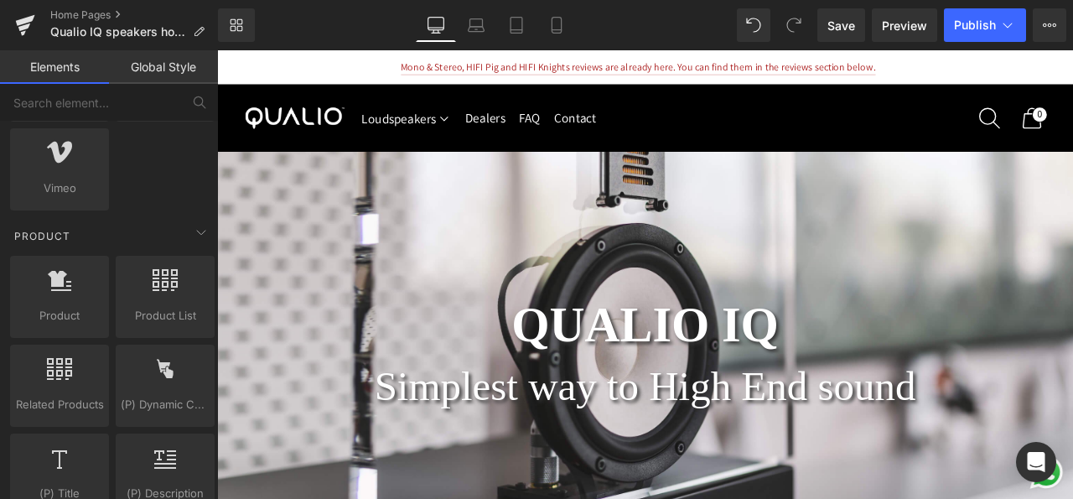
scroll to position [1342, 0]
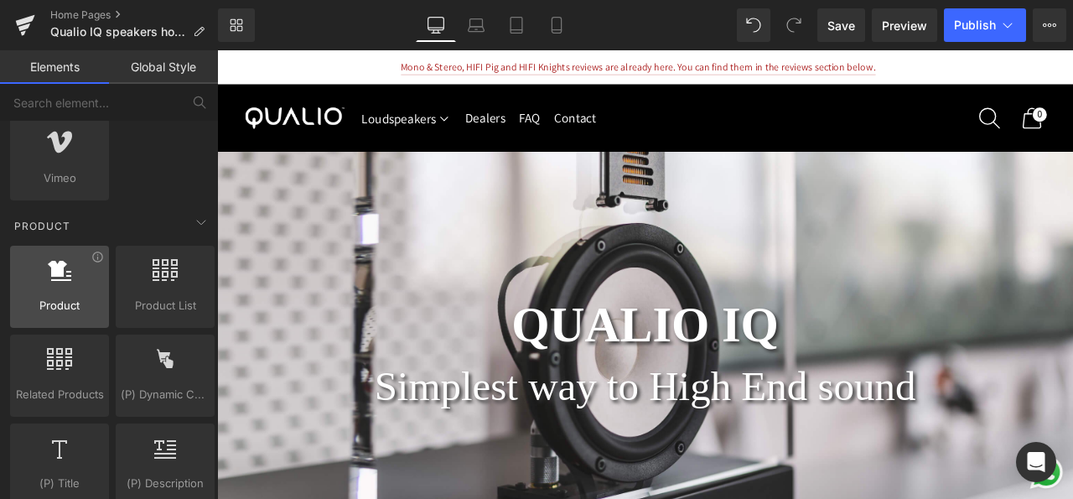
click at [55, 297] on span "Product" at bounding box center [59, 306] width 89 height 18
click at [57, 297] on span "Product" at bounding box center [59, 306] width 89 height 18
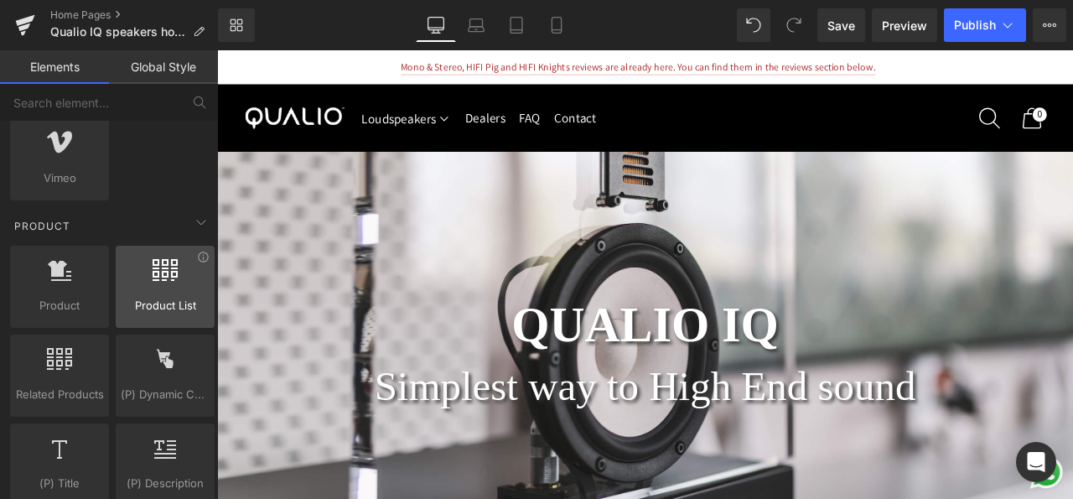
click at [138, 277] on div at bounding box center [165, 278] width 89 height 38
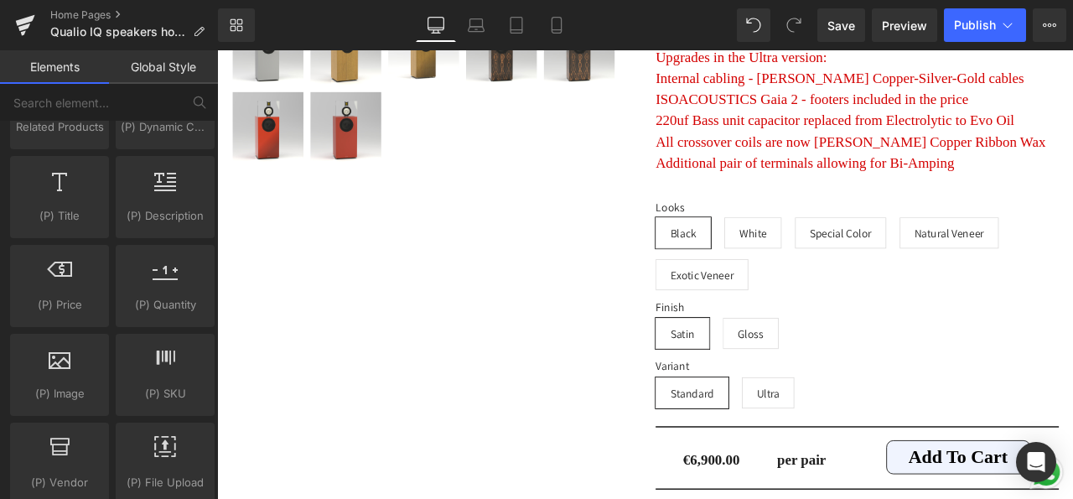
scroll to position [1619, 0]
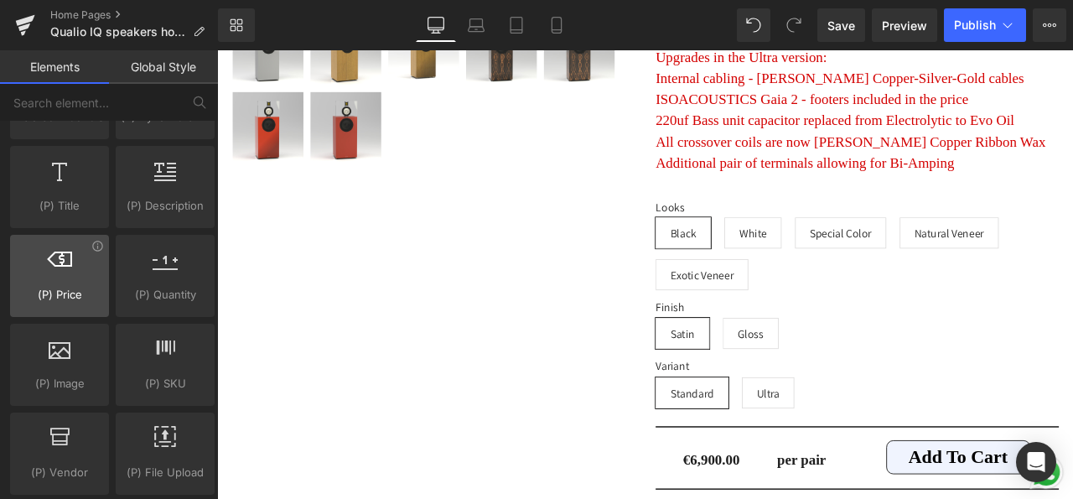
click at [49, 266] on div at bounding box center [59, 267] width 89 height 38
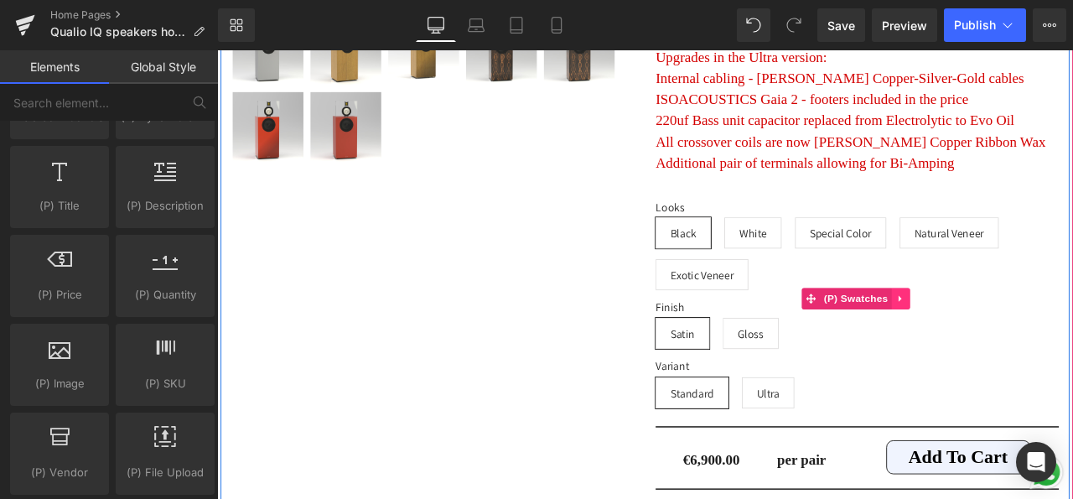
click at [1022, 339] on icon at bounding box center [1028, 345] width 12 height 13
click at [1054, 339] on icon at bounding box center [1060, 345] width 12 height 13
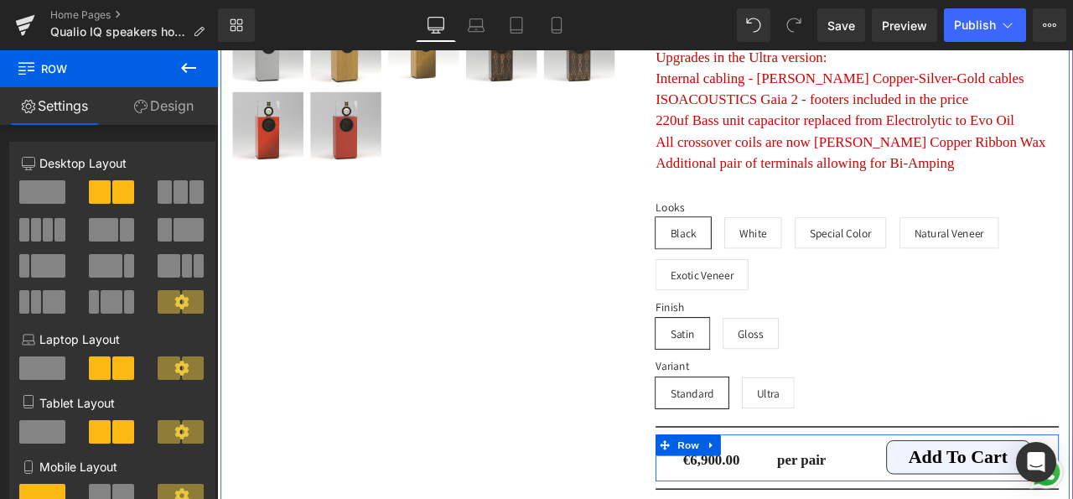
drag, startPoint x: 701, startPoint y: 434, endPoint x: 889, endPoint y: 479, distance: 193.7
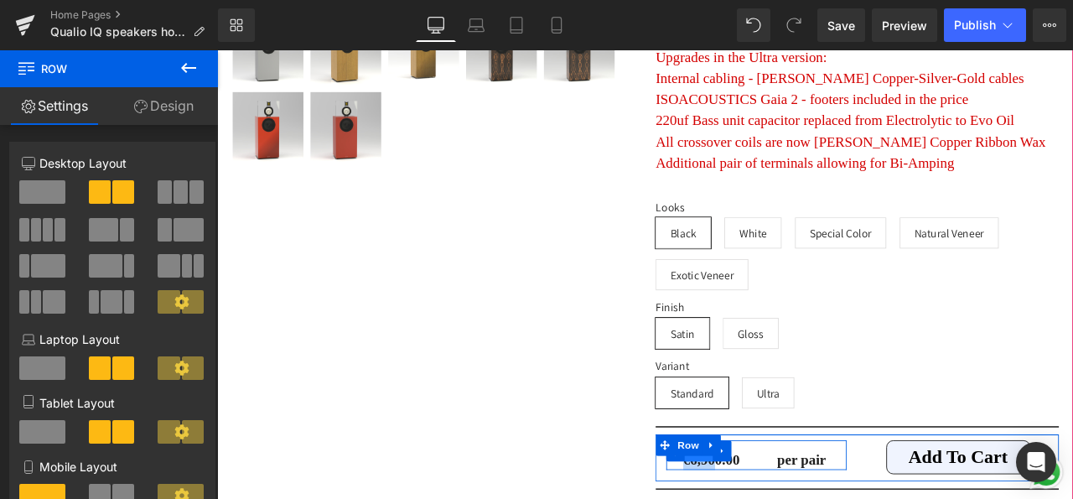
drag, startPoint x: 728, startPoint y: 452, endPoint x: 791, endPoint y: 463, distance: 63.9
click at [791, 463] on div "Qualio IQ loudspeaker (P) Title We can make any design you want. If you're inte…" at bounding box center [975, 1] width 503 height 1156
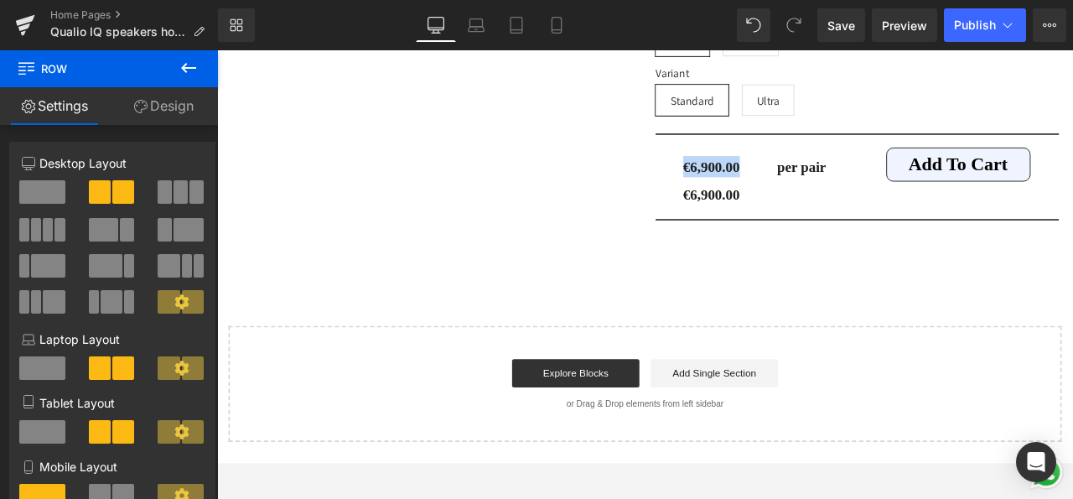
scroll to position [14819, 0]
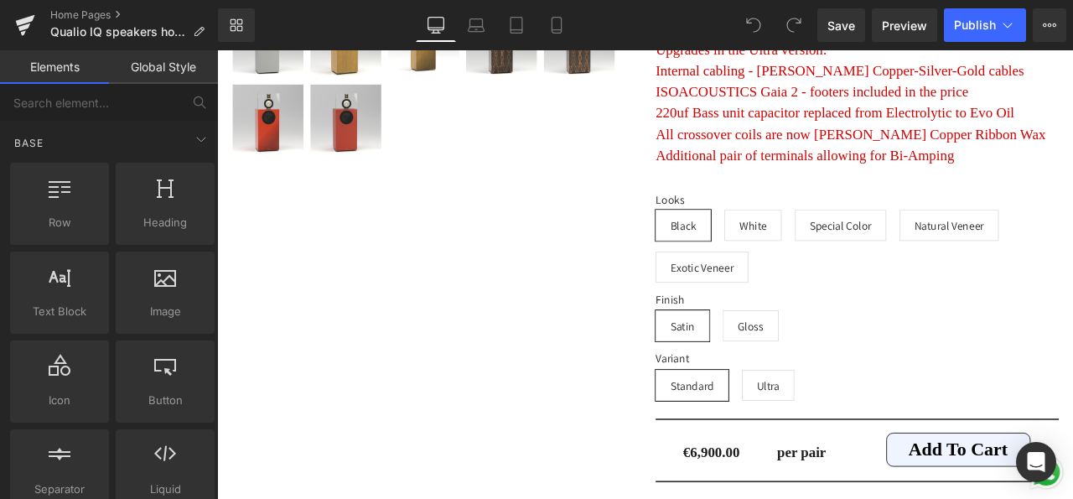
scroll to position [14484, 0]
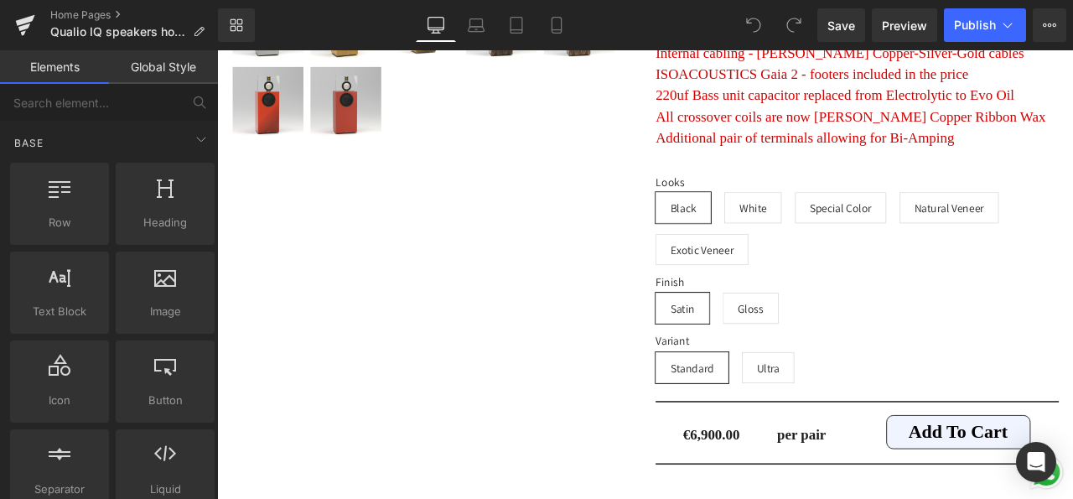
drag, startPoint x: 1223, startPoint y: 80, endPoint x: 1257, endPoint y: 509, distance: 430.5
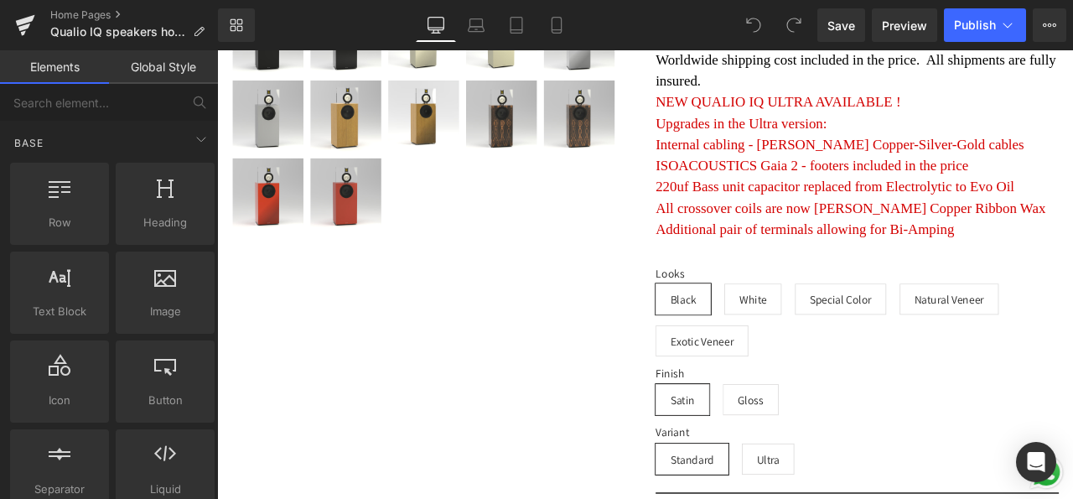
scroll to position [14478, 0]
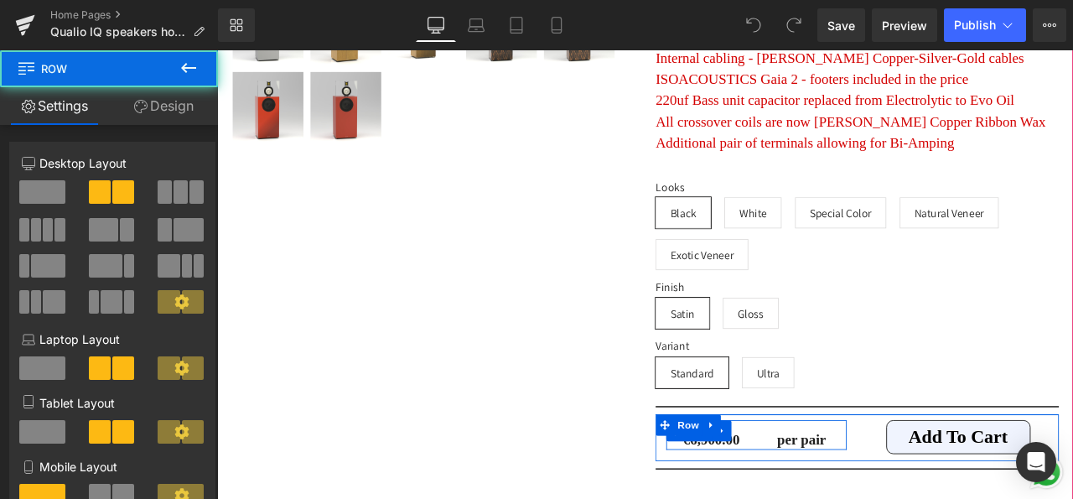
click at [752, 491] on div "€6,900.00 (P) Price" at bounding box center [802, 507] width 107 height 33
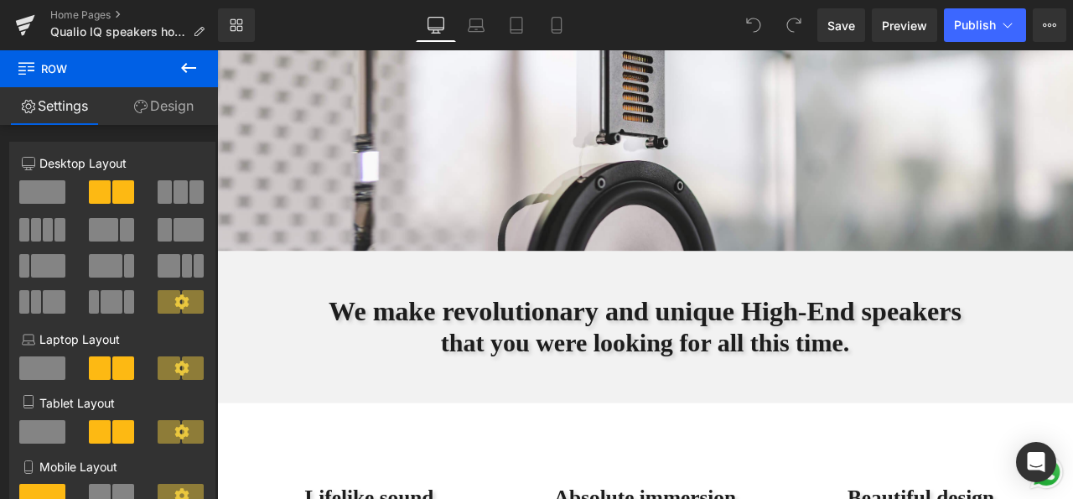
scroll to position [0, 0]
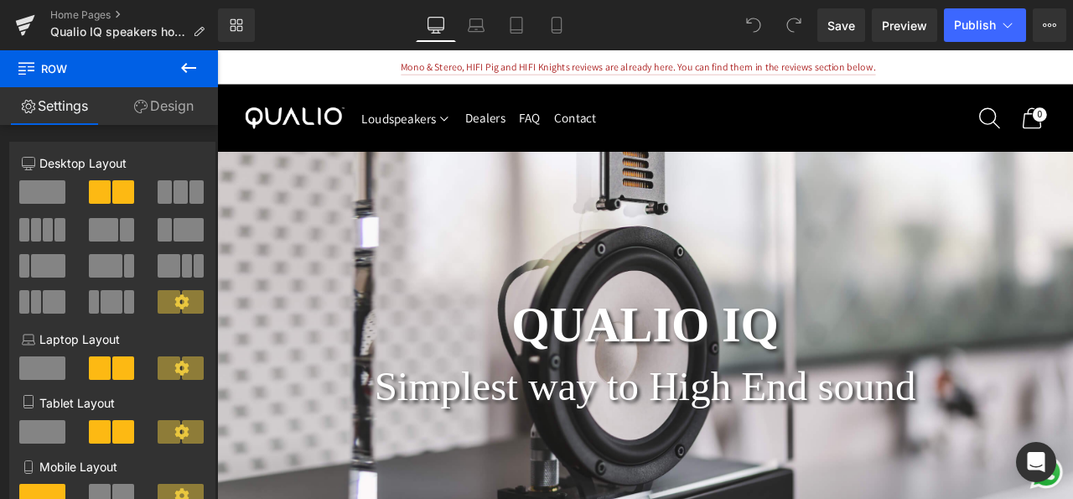
click at [187, 65] on icon at bounding box center [189, 68] width 20 height 20
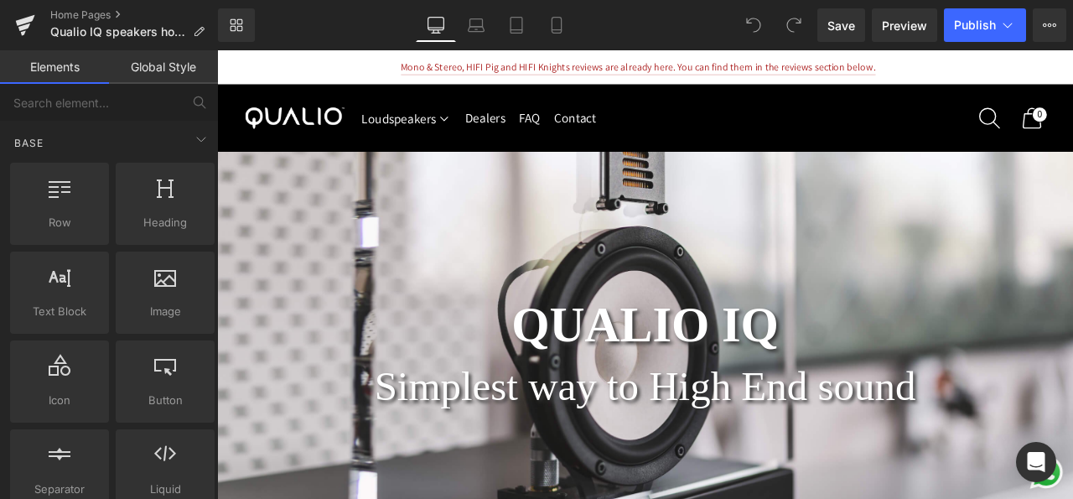
drag, startPoint x: 210, startPoint y: 141, endPoint x: 214, endPoint y: 155, distance: 14.9
